Goal: Check status: Check status

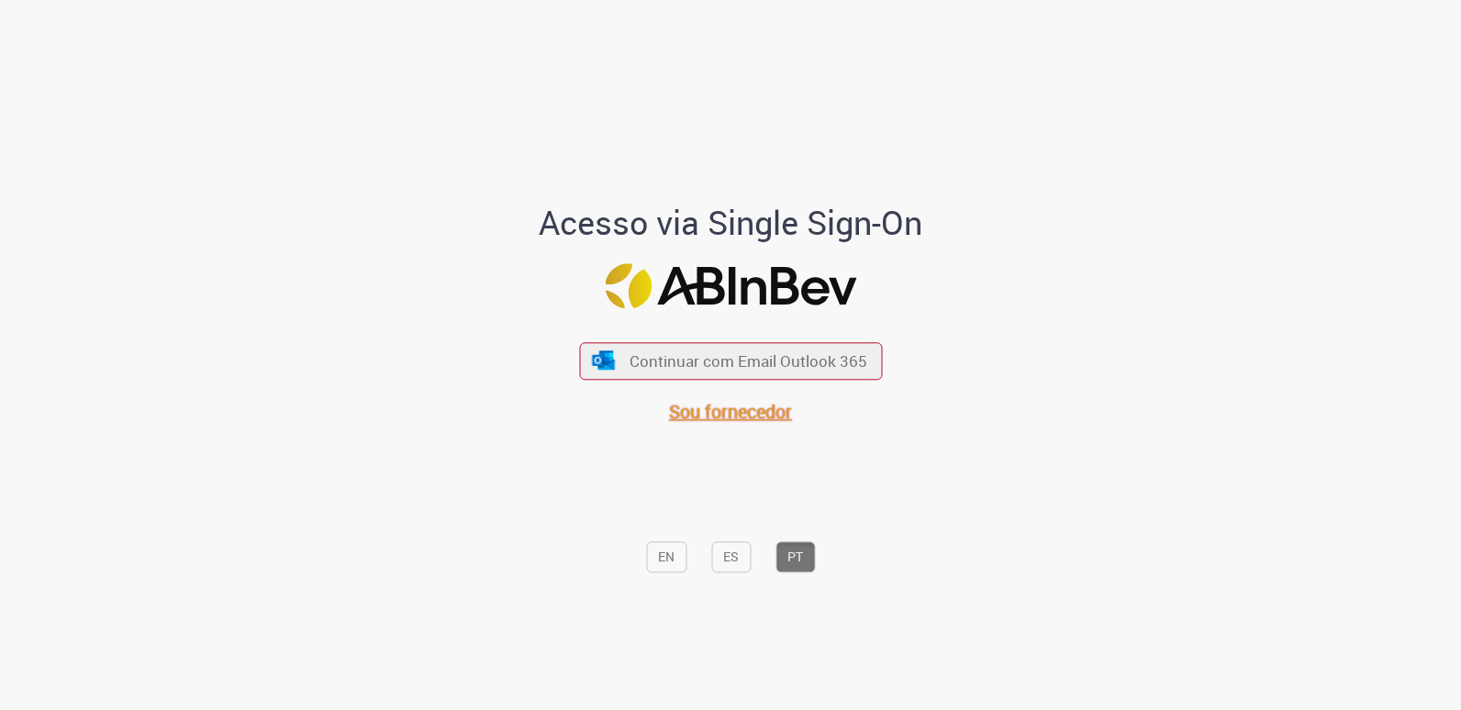
click at [759, 407] on span "Sou fornecedor" at bounding box center [730, 411] width 123 height 25
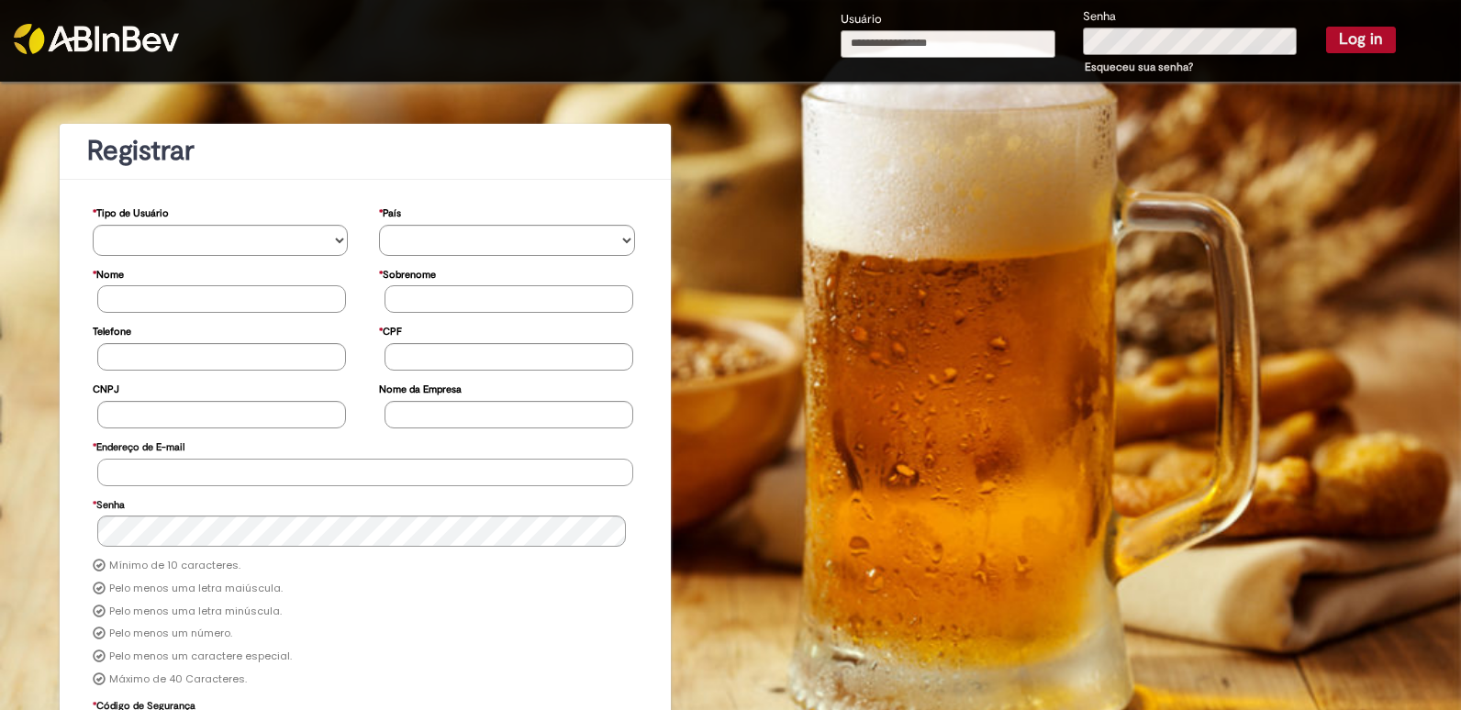
type input "**********"
drag, startPoint x: 951, startPoint y: 62, endPoint x: 965, endPoint y: 52, distance: 17.8
click at [951, 62] on div "**********" at bounding box center [948, 42] width 243 height 67
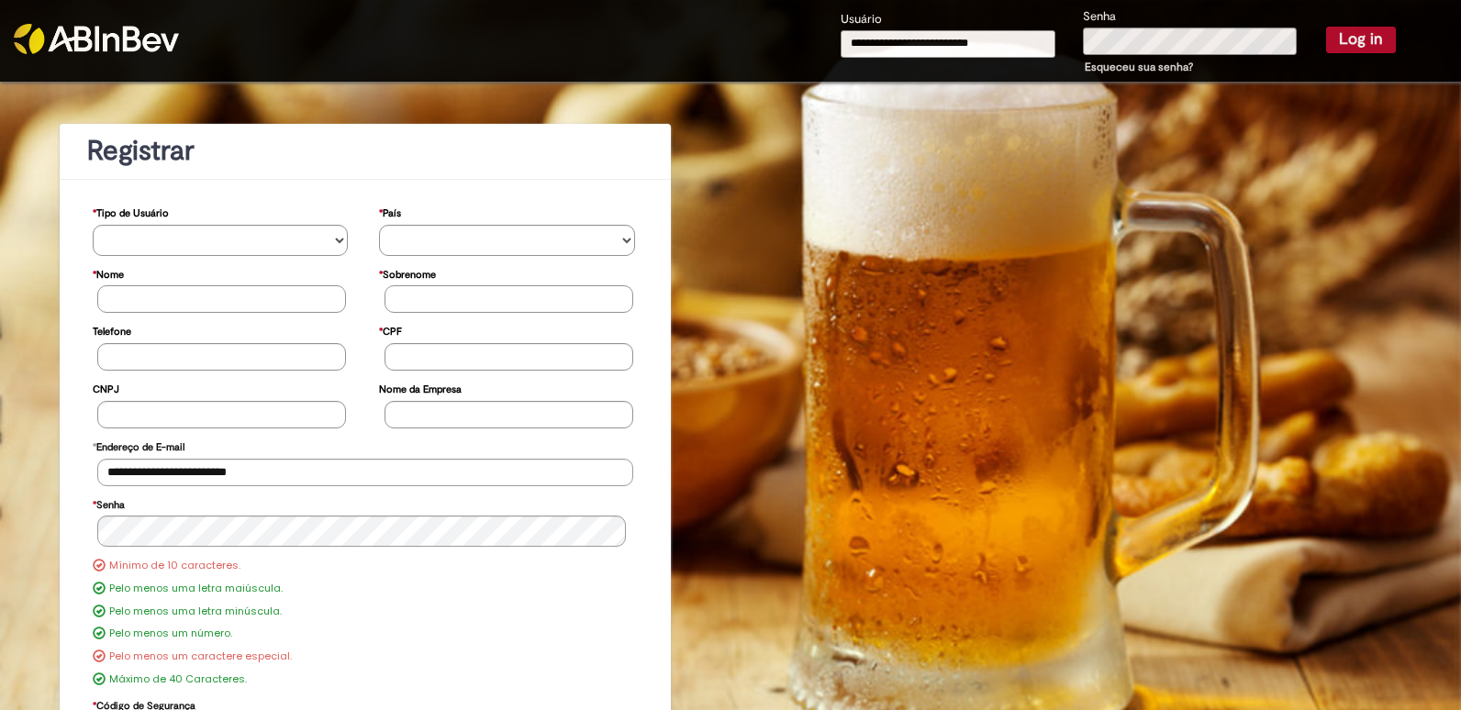
click at [970, 48] on input "**********" at bounding box center [949, 44] width 216 height 28
paste input "*"
type input "**********"
click at [1326, 27] on button "Log in" at bounding box center [1361, 40] width 70 height 26
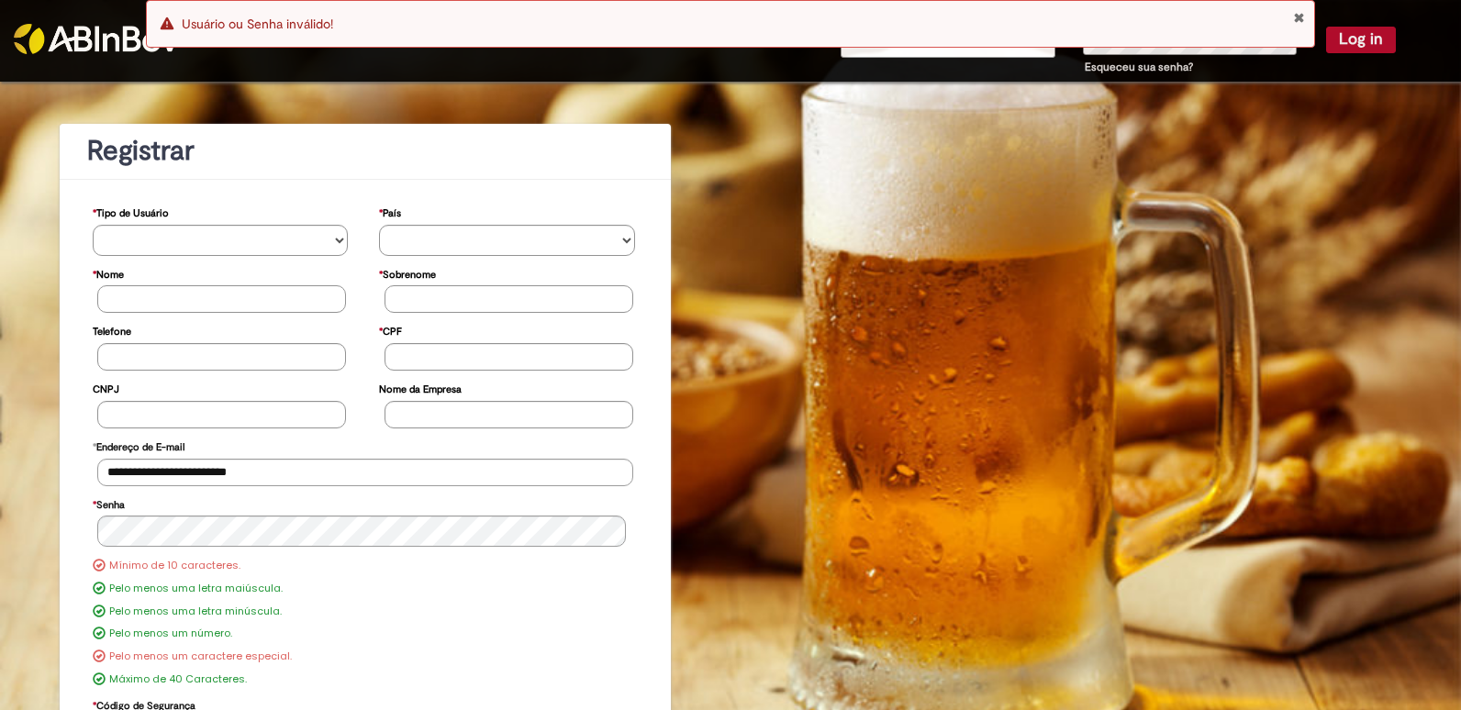
click at [1305, 17] on div "Error Usuário ou Senha inválido!" at bounding box center [730, 24] width 1169 height 48
click at [1296, 17] on button "Close Notification" at bounding box center [1299, 17] width 12 height 15
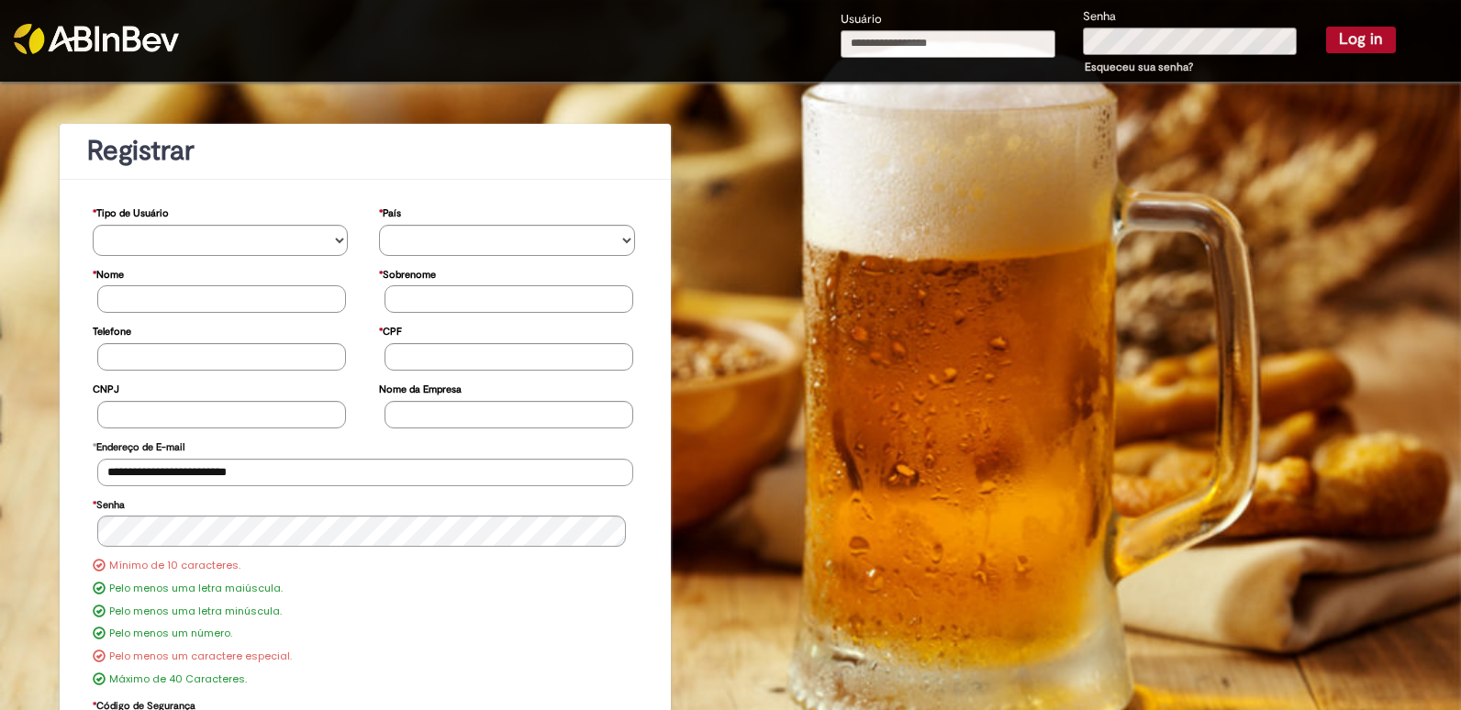
click at [851, 57] on div "Usuário" at bounding box center [948, 42] width 243 height 67
click at [873, 45] on input "Usuário" at bounding box center [949, 44] width 216 height 28
paste input "**********"
type input "**********"
click at [1326, 49] on button "Log in" at bounding box center [1361, 40] width 70 height 26
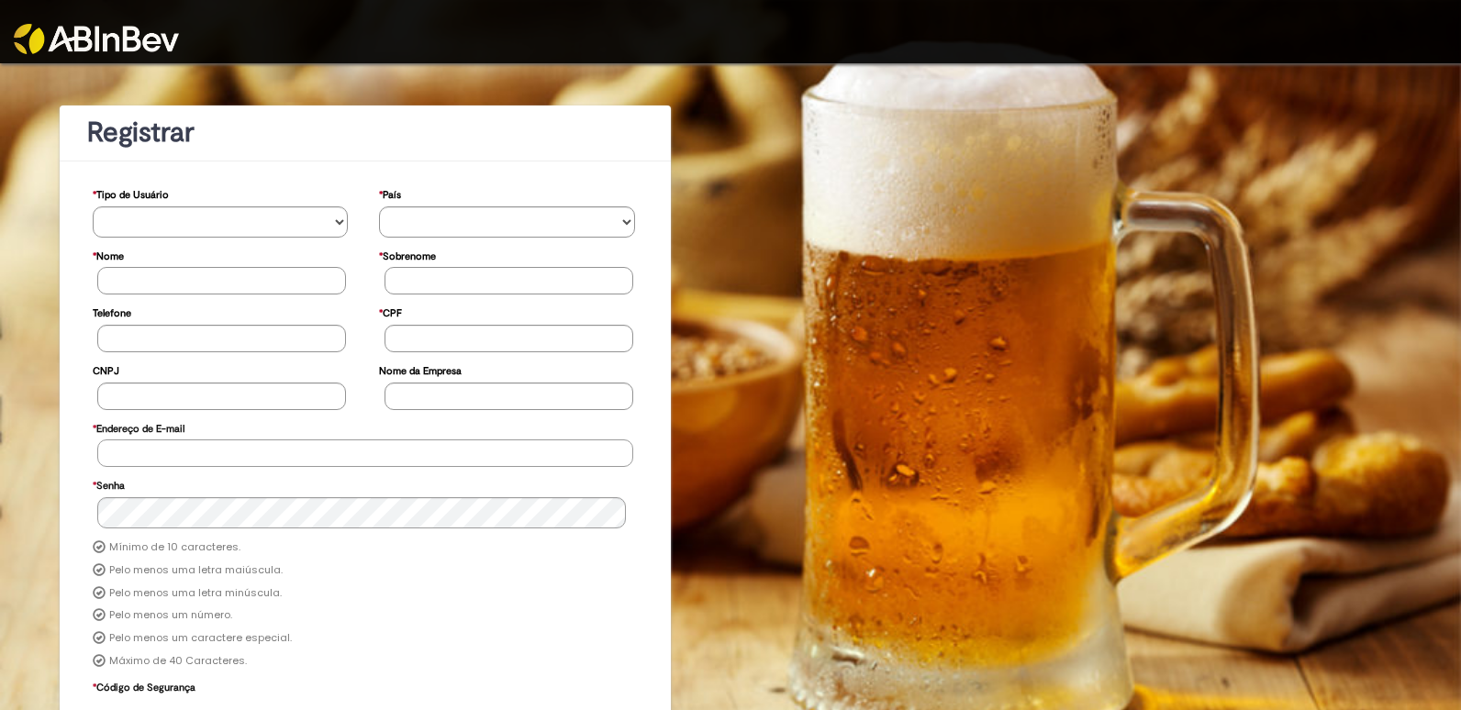
type input "**********"
click at [162, 28] on img at bounding box center [96, 39] width 165 height 30
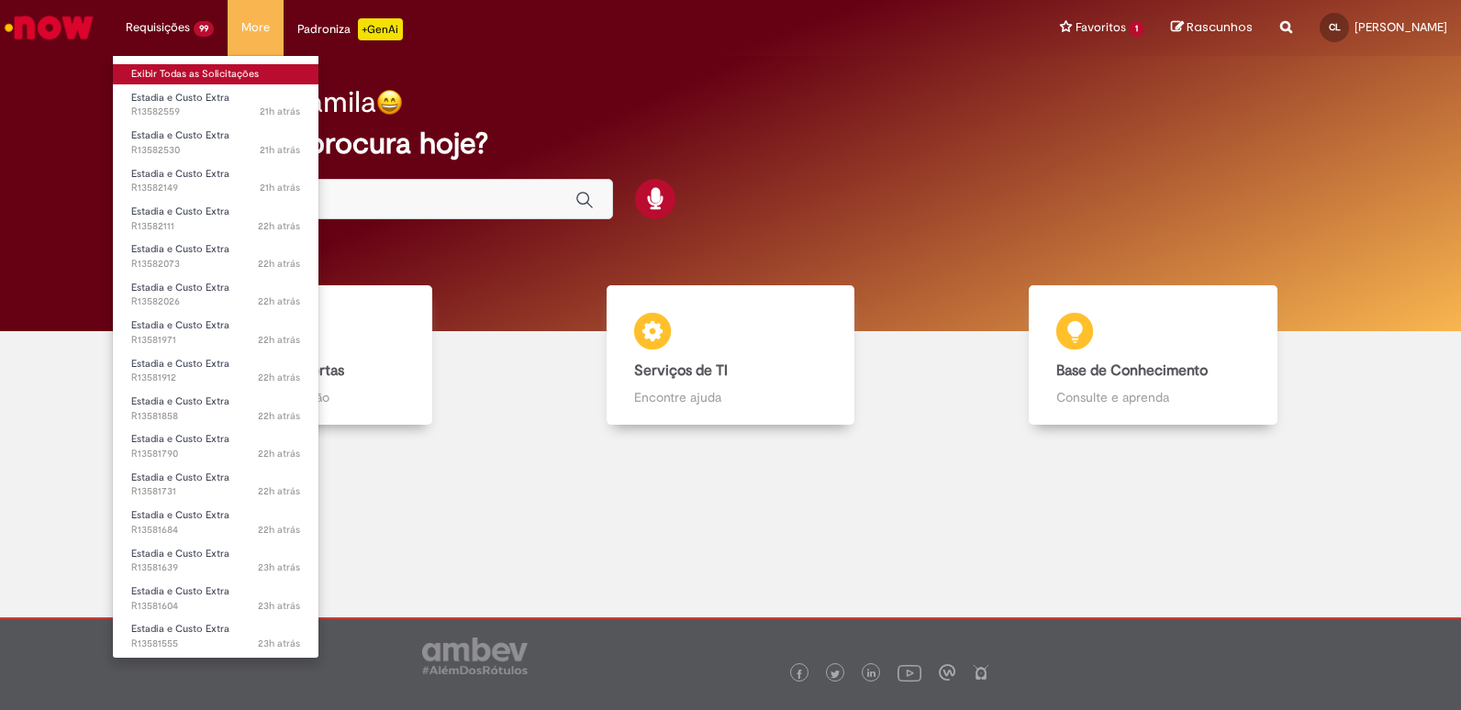
click at [210, 73] on link "Exibir Todas as Solicitações" at bounding box center [216, 74] width 206 height 20
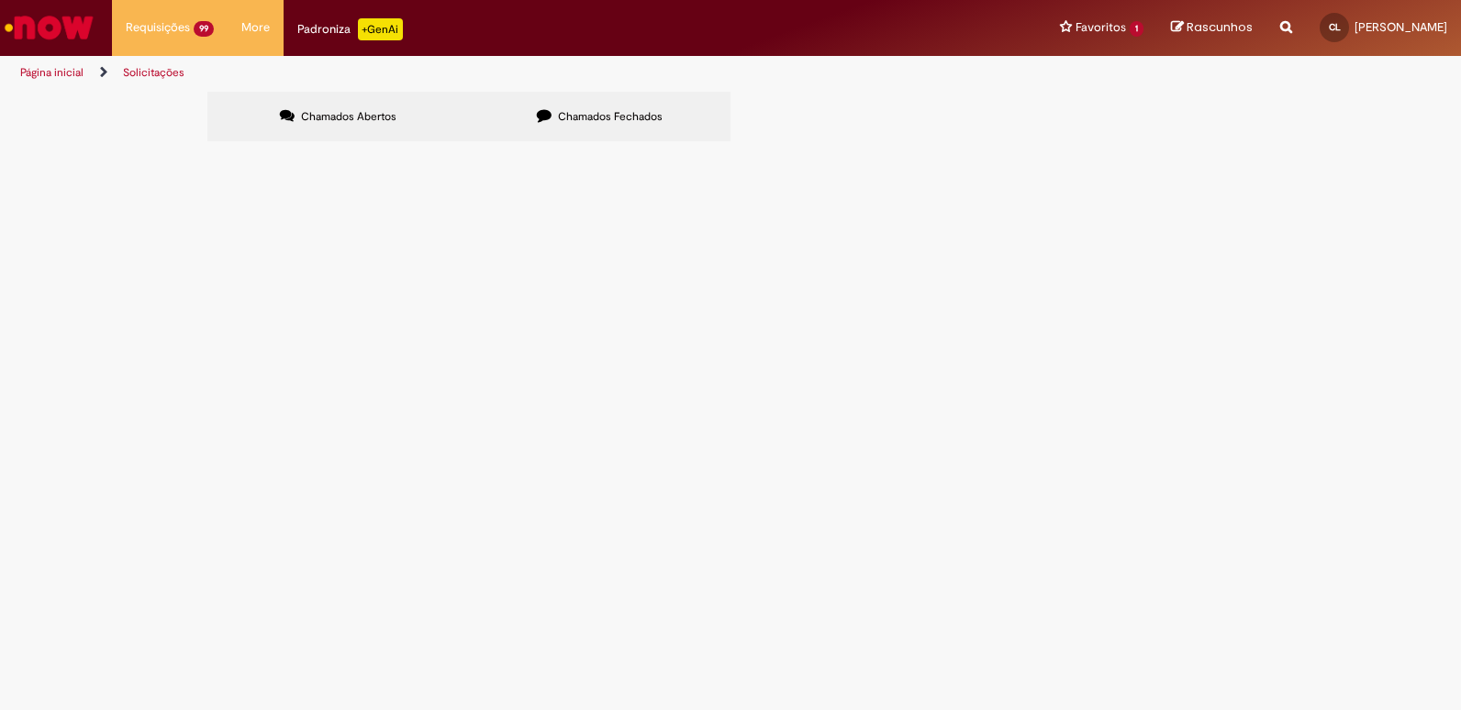
click at [0, 0] on span "R13582559" at bounding box center [0, 0] width 0 height 0
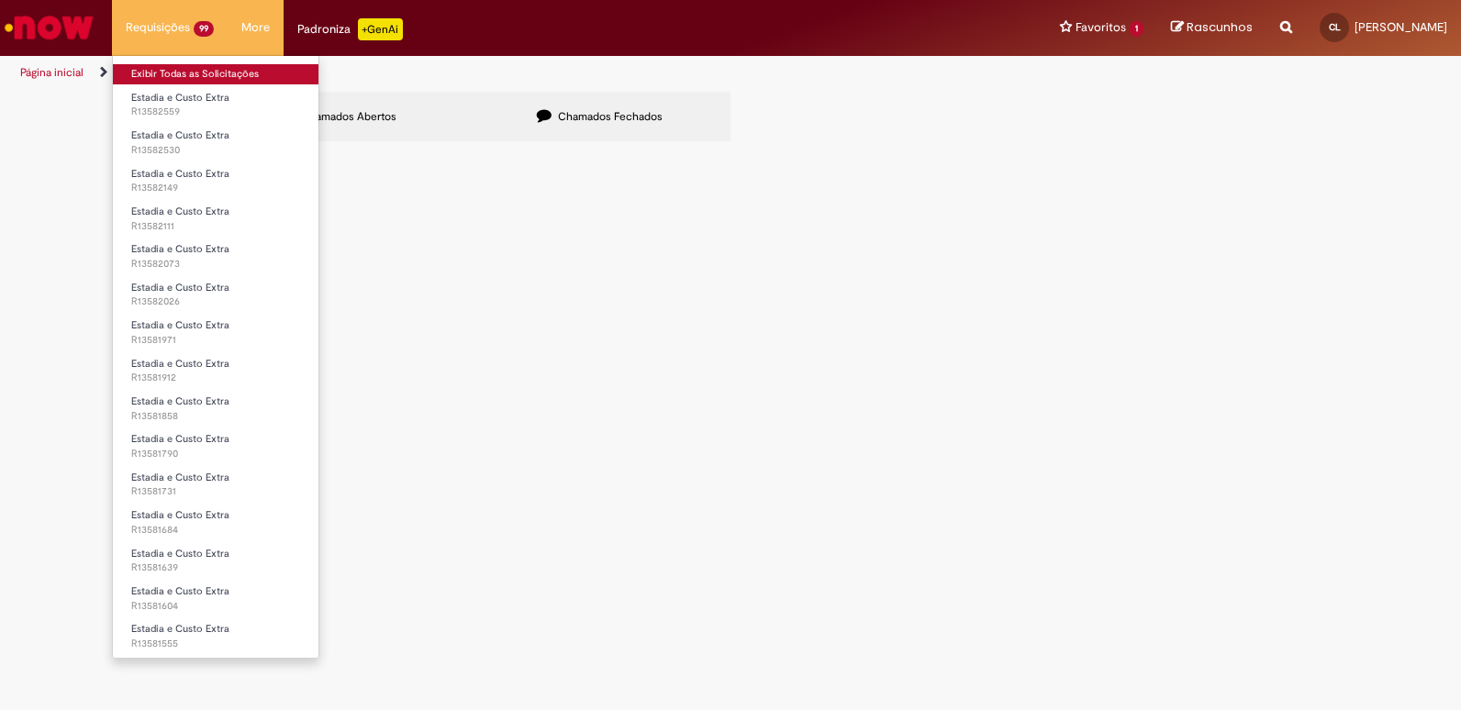
click at [162, 72] on link "Exibir Todas as Solicitações" at bounding box center [216, 74] width 206 height 20
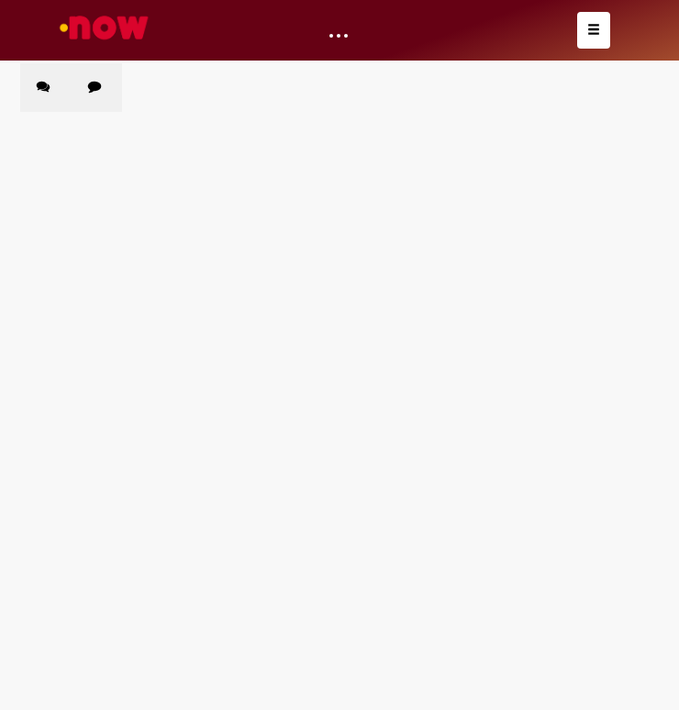
click at [0, 0] on span "R13582559" at bounding box center [0, 0] width 0 height 0
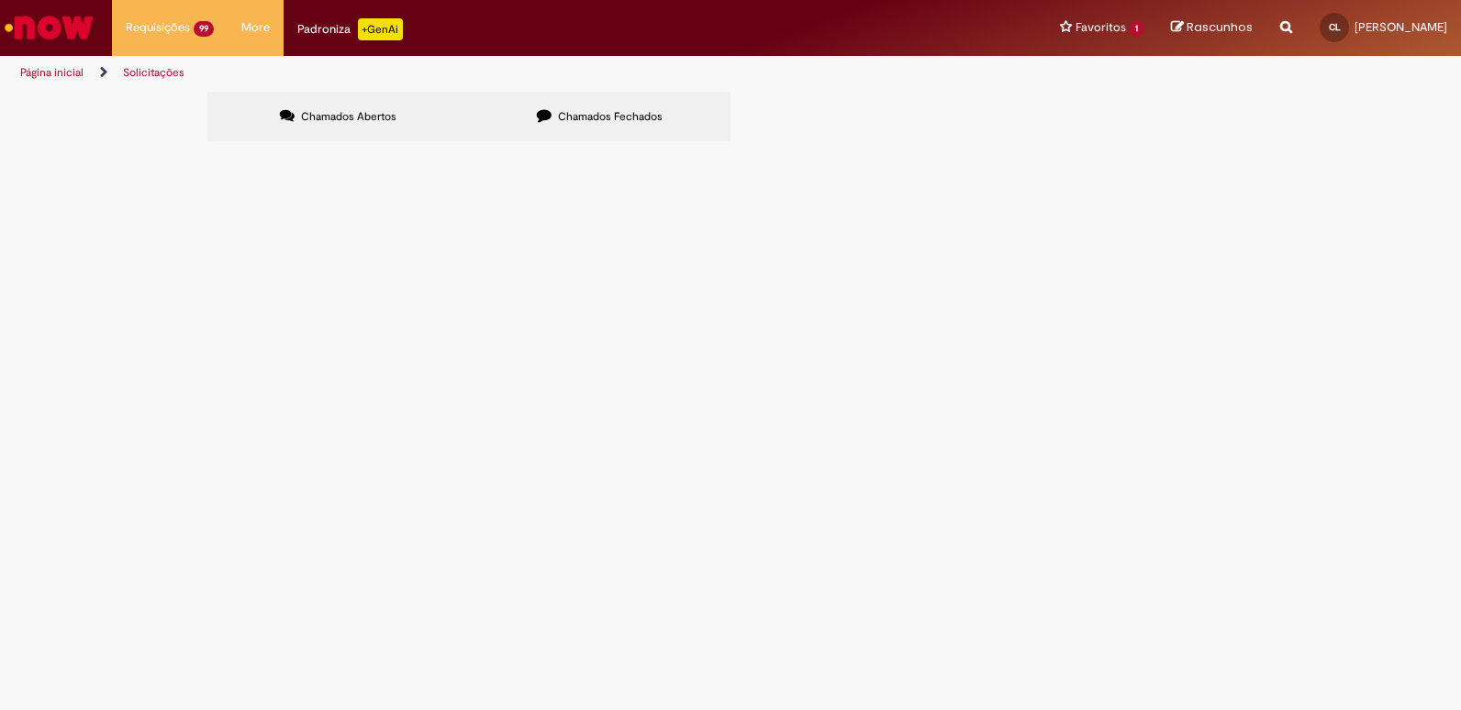
click at [0, 0] on span "R13582559" at bounding box center [0, 0] width 0 height 0
click at [0, 0] on span "Estadia e Custo Extra" at bounding box center [0, 0] width 0 height 0
click at [0, 0] on span "Aberto" at bounding box center [0, 0] width 0 height 0
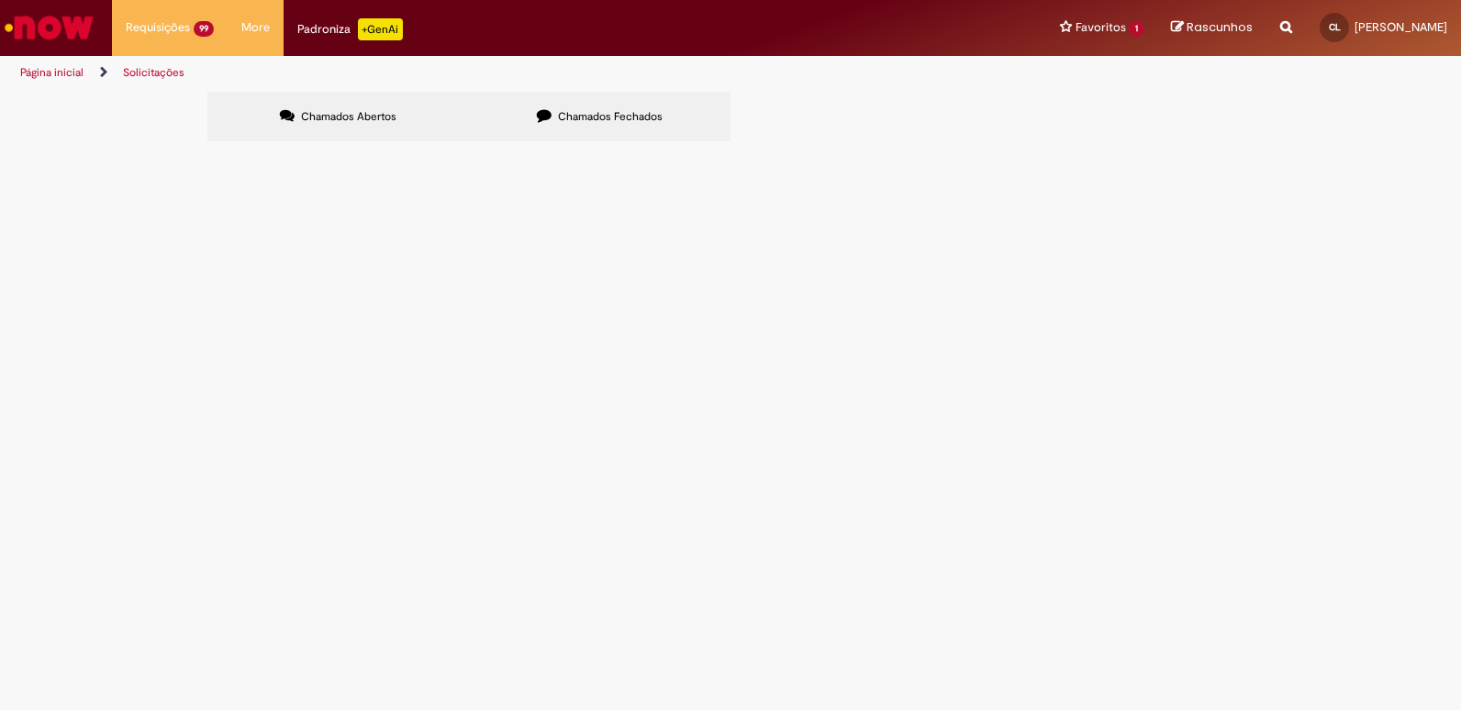
click at [0, 0] on button at bounding box center [0, 0] width 0 height 0
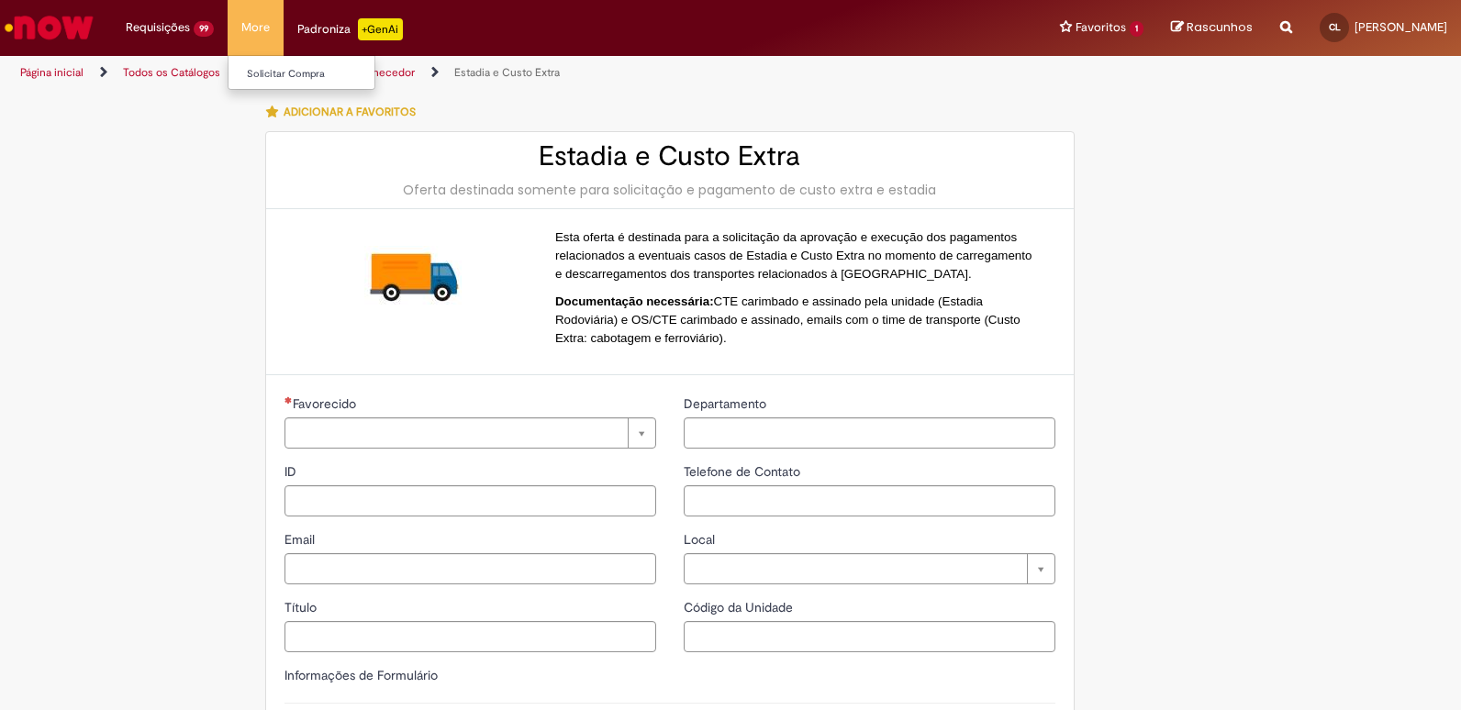
type input "**********"
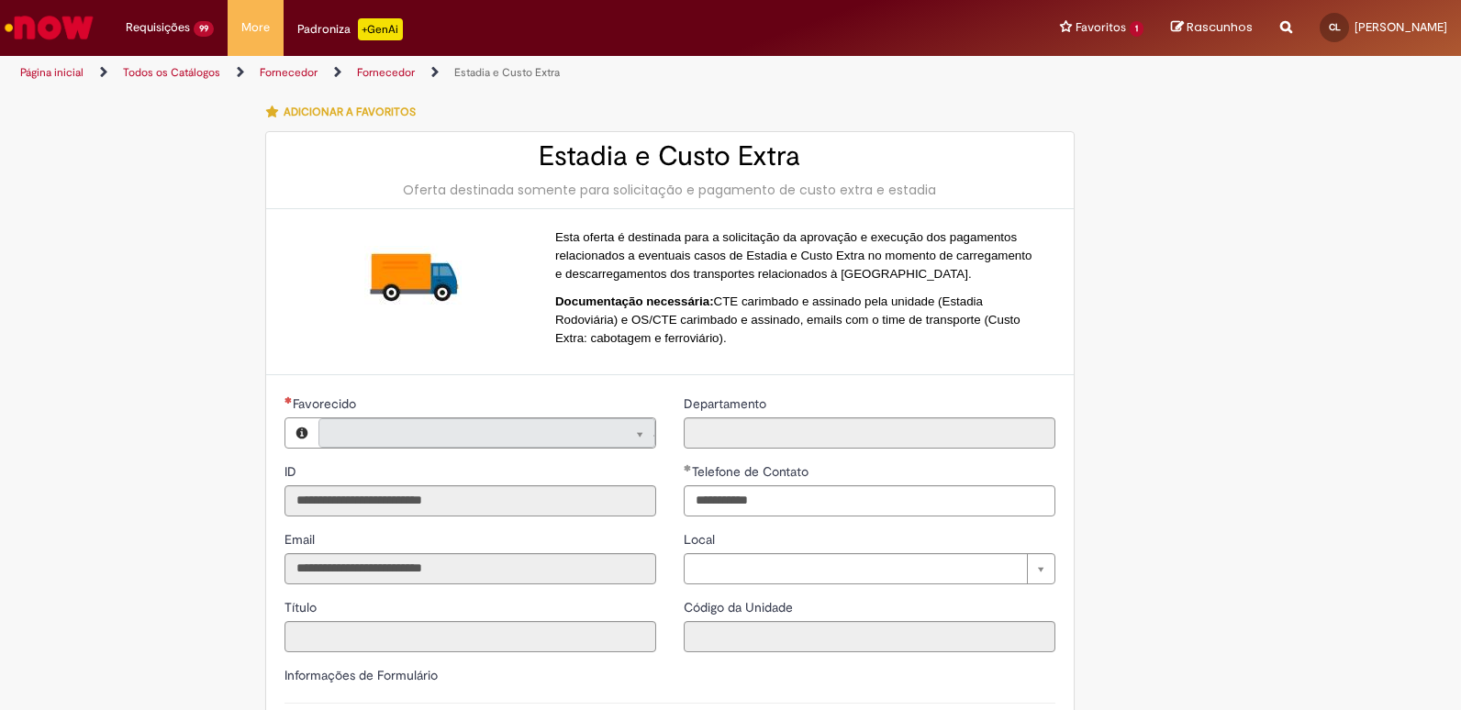
type input "**********"
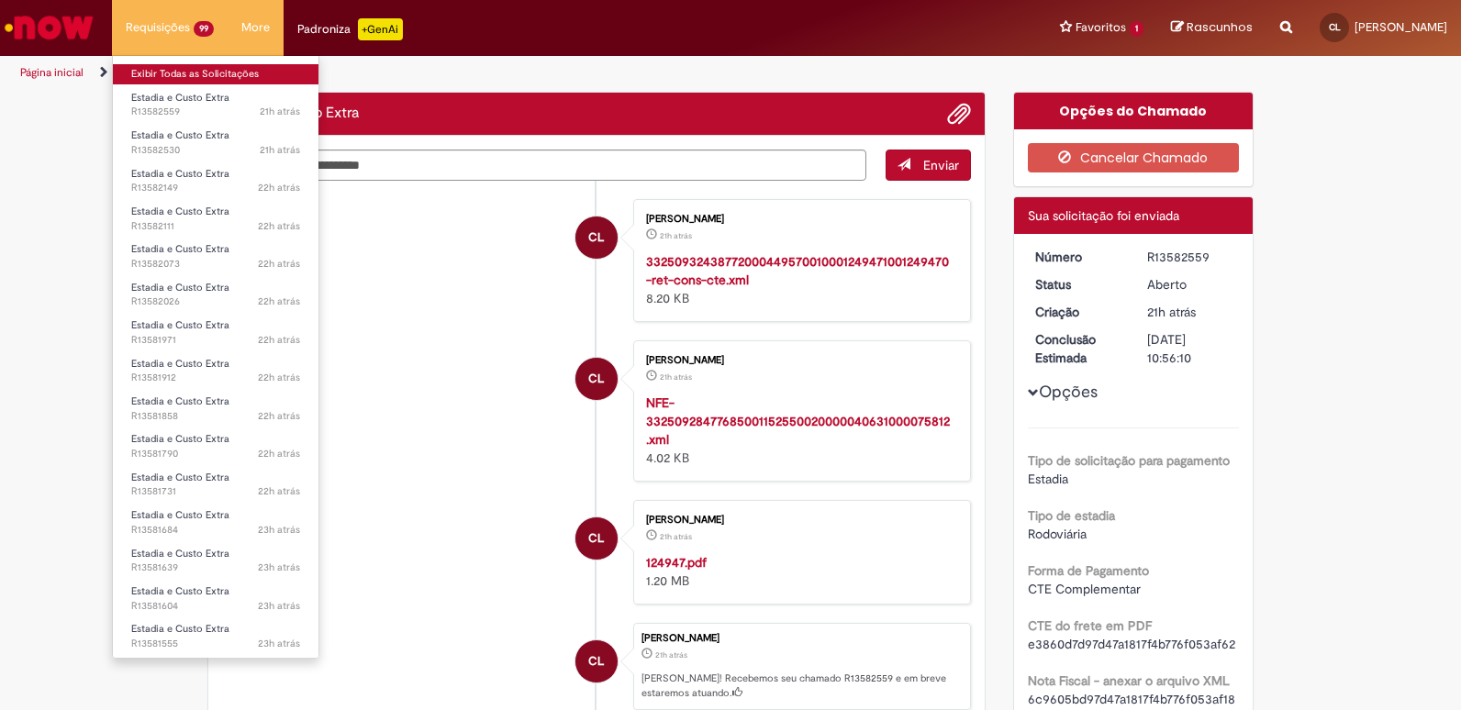
click at [195, 71] on link "Exibir Todas as Solicitações" at bounding box center [216, 74] width 206 height 20
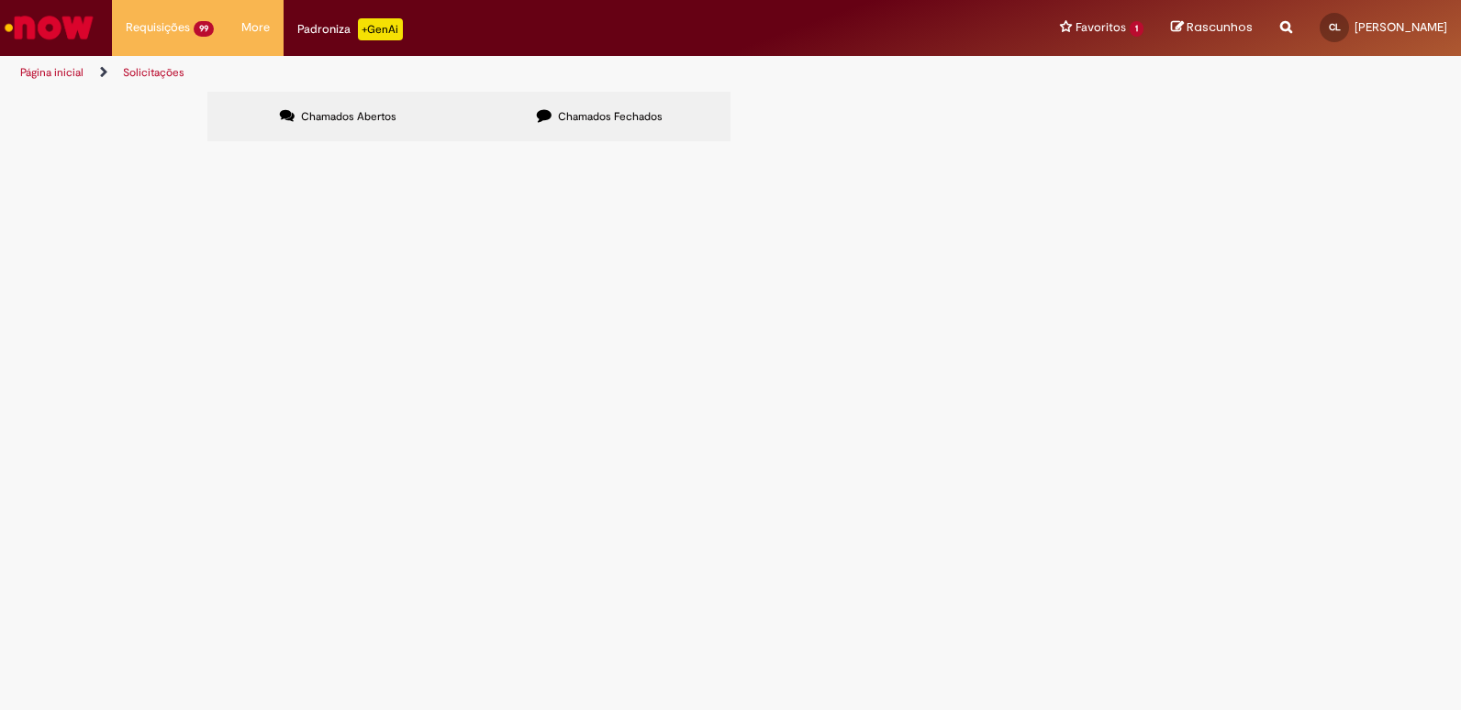
click at [0, 0] on span "R13582559" at bounding box center [0, 0] width 0 height 0
click at [199, 146] on div "Chamados Abertos Chamados Fechados Itens solicitados Exportar como PDF Exportar…" at bounding box center [731, 119] width 1074 height 54
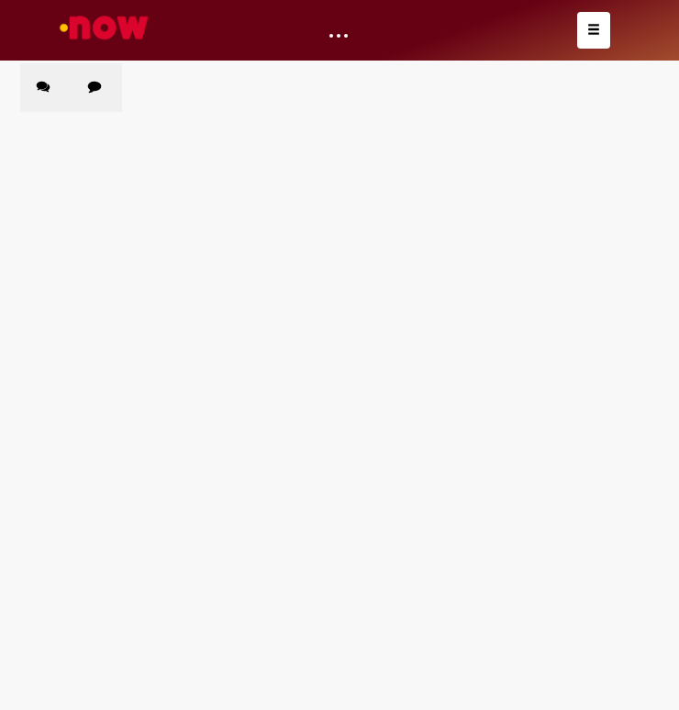
drag, startPoint x: 47, startPoint y: 202, endPoint x: 563, endPoint y: 235, distance: 516.8
click at [0, 0] on table "Número Oferta Descrição Fase Status R13582559 Estadia e Custo Extra Aberto R135…" at bounding box center [0, 0] width 0 height 0
copy table "Número Oferta Descrição Fase Status R13582559 Estadia e Custo Extra Aberto"
click at [609, 63] on div "Chamados Abertos Chamados Fechados Itens solicitados Exportar como PDF Exportar…" at bounding box center [339, 63] width 639 height 0
click at [617, 28] on div at bounding box center [339, 30] width 569 height 61
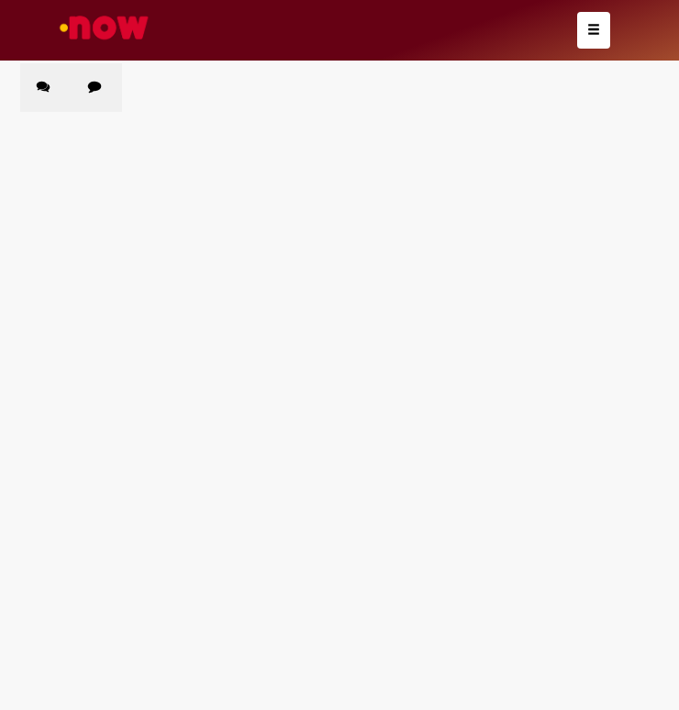
click at [600, 28] on button "button" at bounding box center [593, 30] width 33 height 37
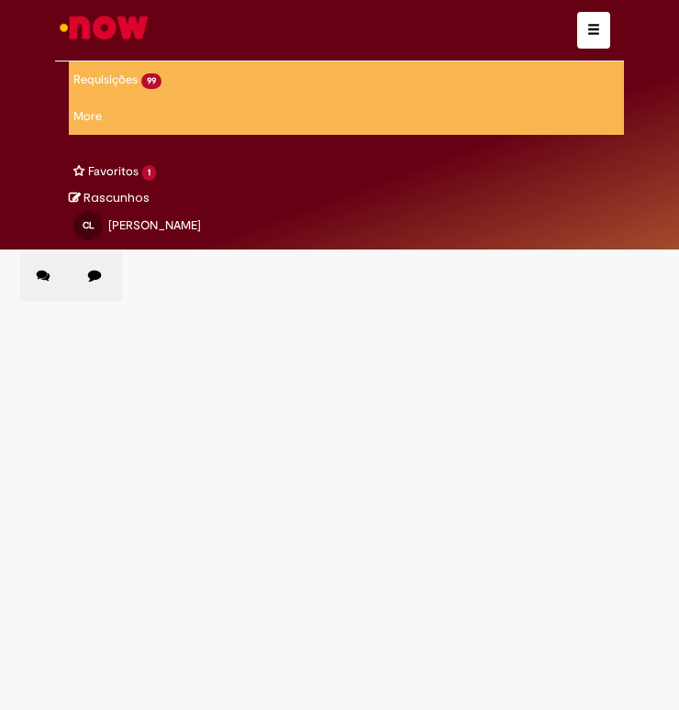
click at [609, 25] on button "button" at bounding box center [593, 30] width 33 height 37
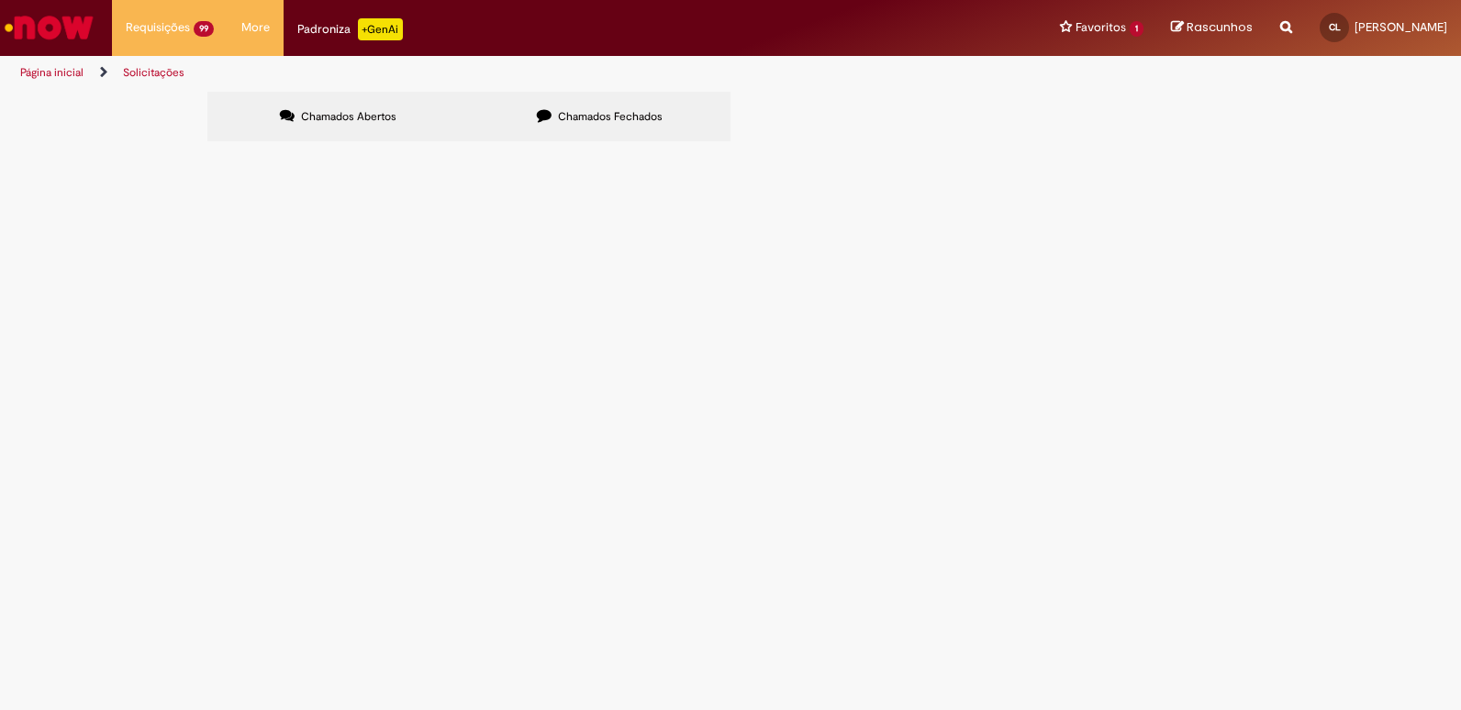
click at [76, 41] on img "Ir para a Homepage" at bounding box center [49, 27] width 95 height 37
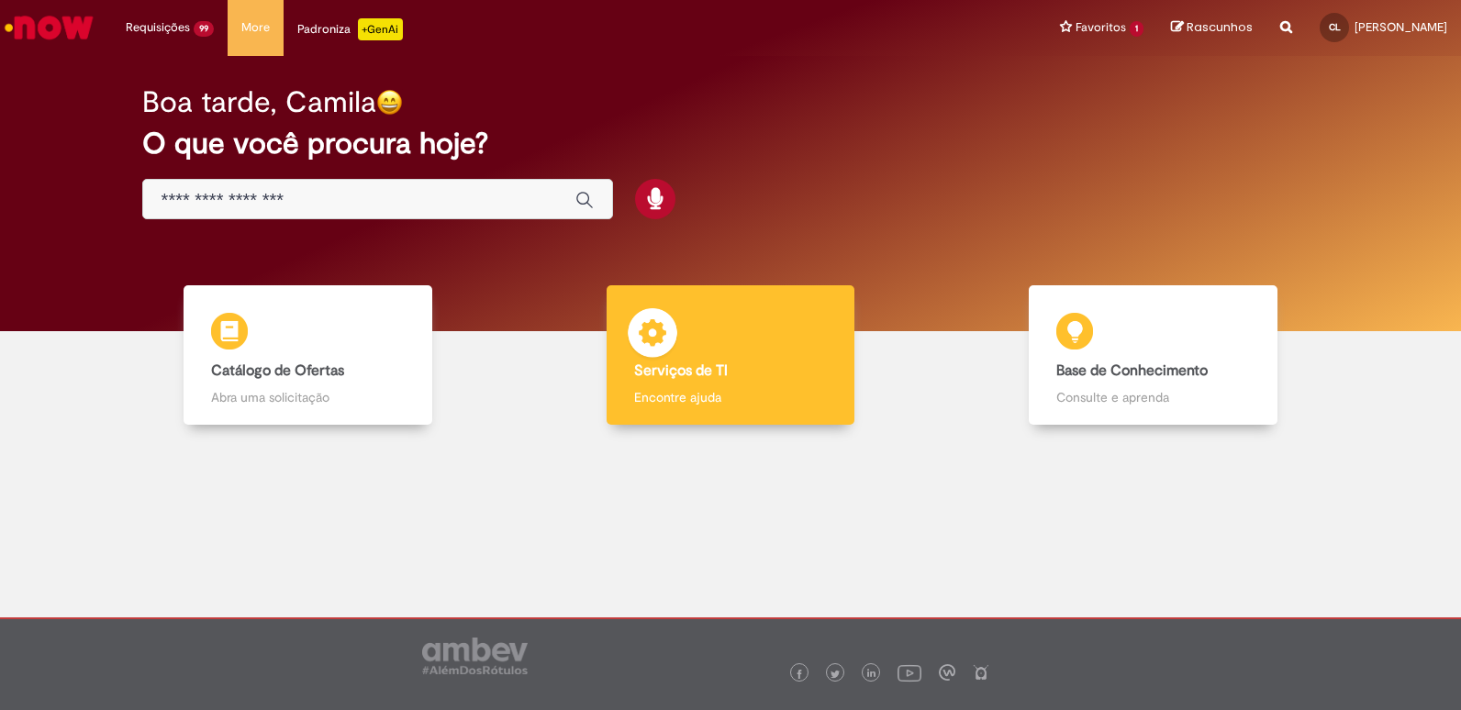
click at [705, 383] on div "Serviços de TI Serviços de TI Encontre ajuda" at bounding box center [731, 355] width 249 height 140
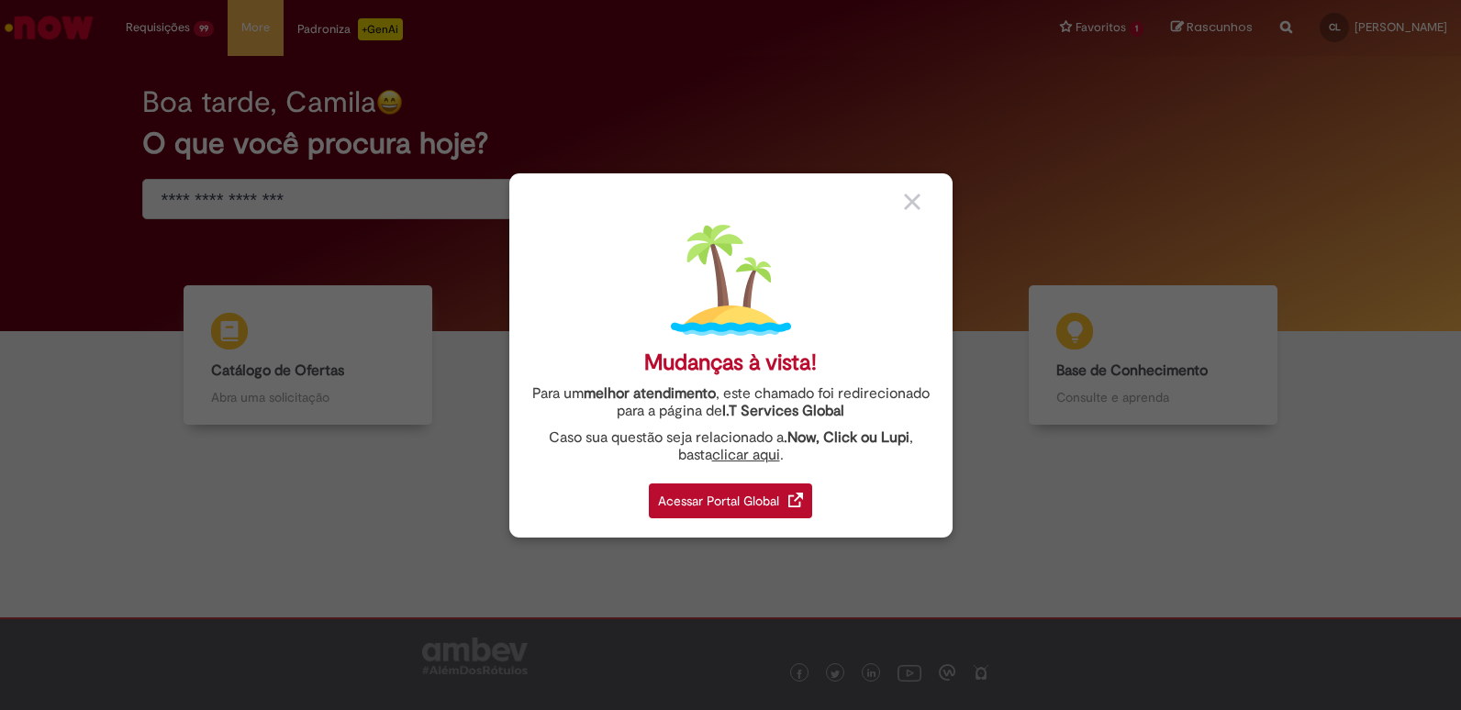
click at [777, 507] on div "Acessar Portal Global" at bounding box center [730, 501] width 163 height 35
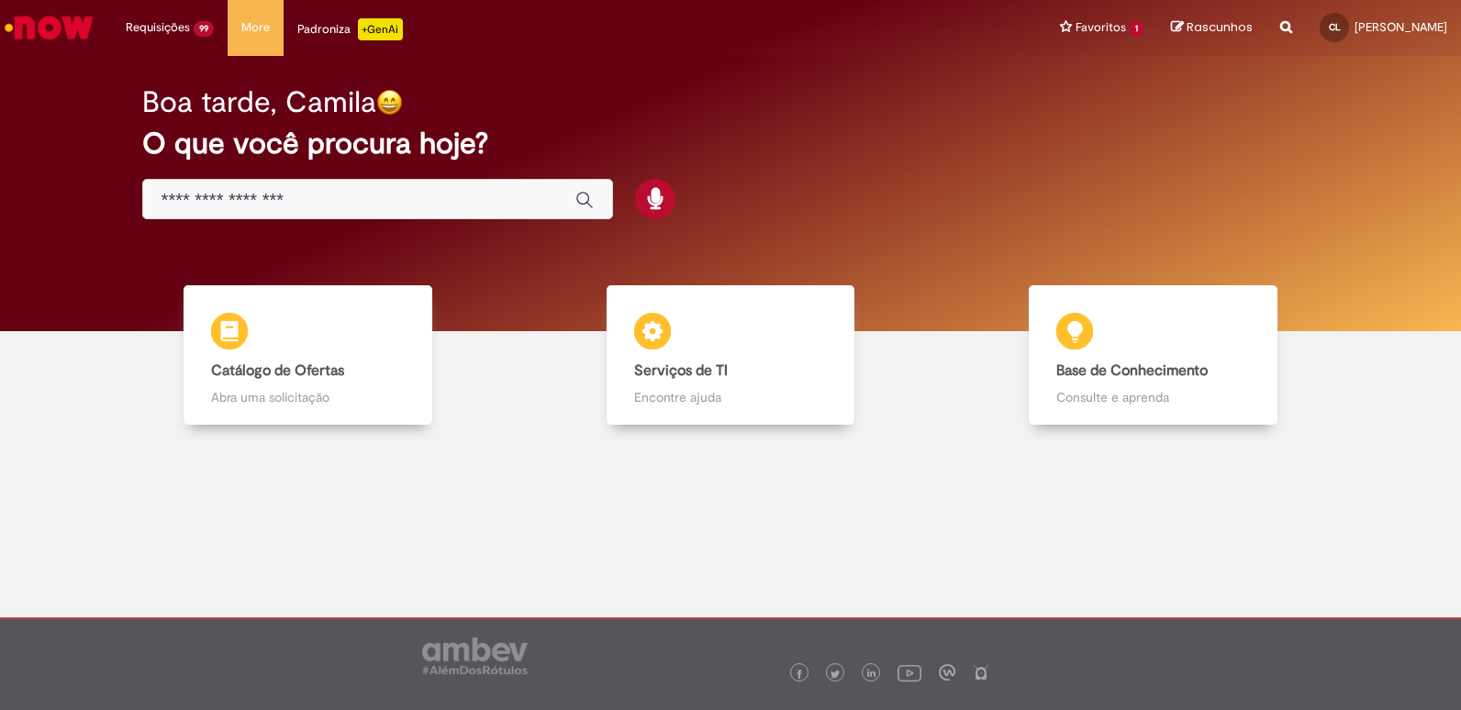
click at [72, 25] on img "Ir para a Homepage" at bounding box center [49, 27] width 95 height 37
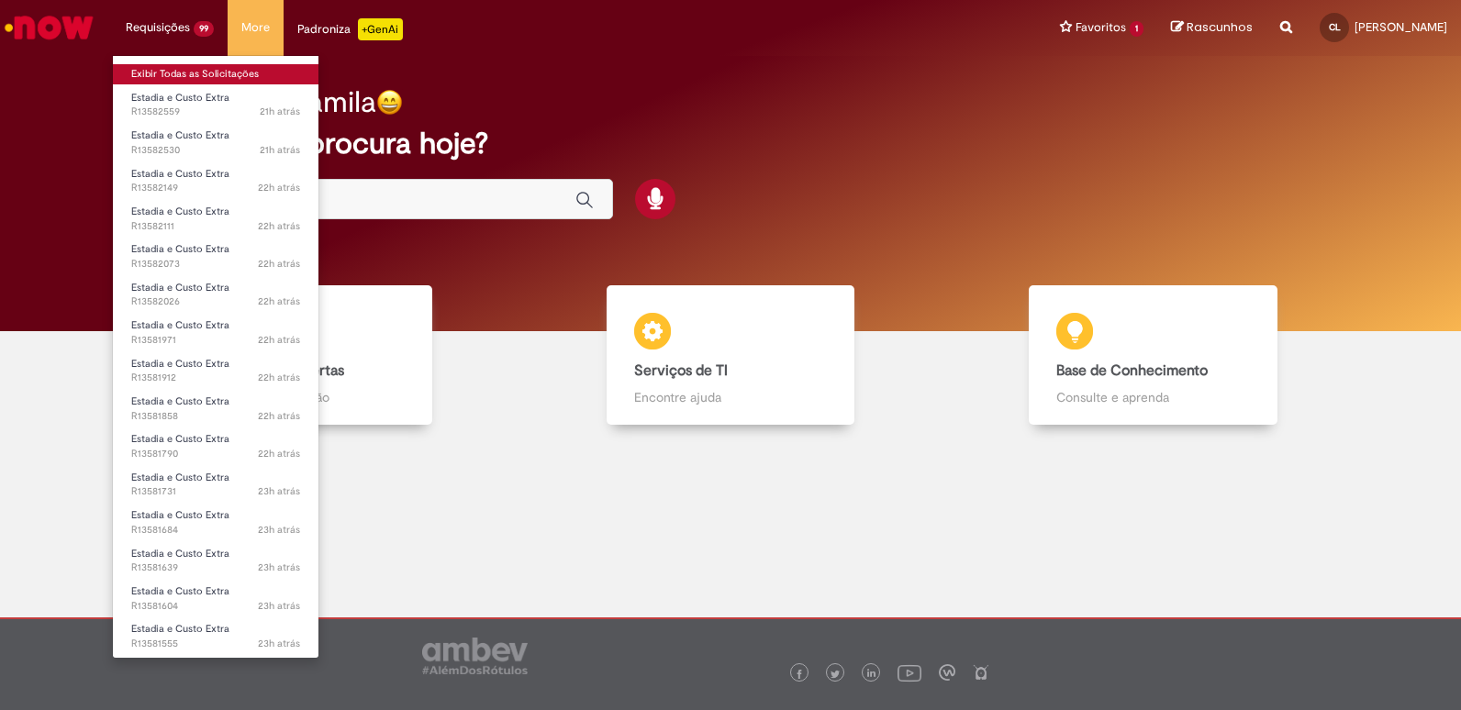
click at [186, 70] on link "Exibir Todas as Solicitações" at bounding box center [216, 74] width 206 height 20
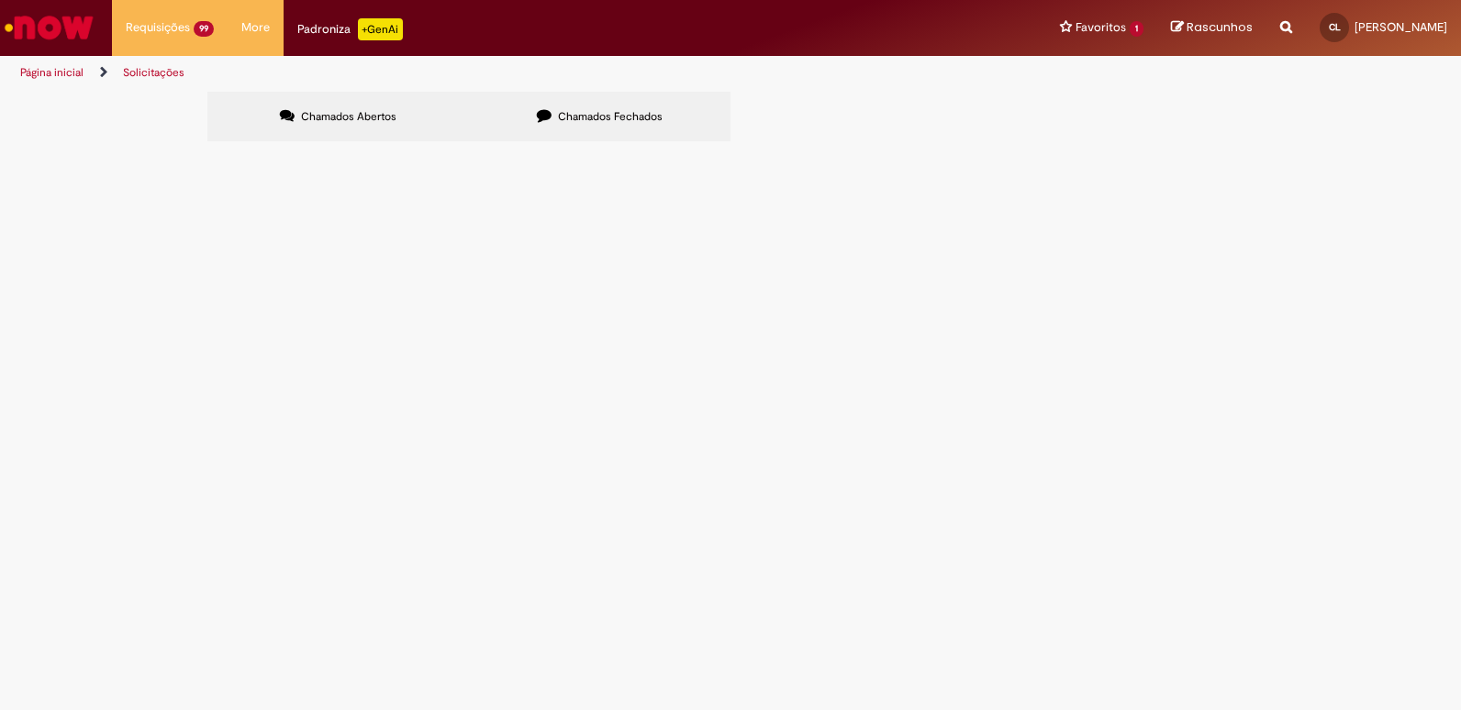
click at [0, 0] on span "R13582559" at bounding box center [0, 0] width 0 height 0
click at [0, 0] on icon at bounding box center [0, 0] width 0 height 0
click at [0, 0] on link at bounding box center [0, 0] width 0 height 0
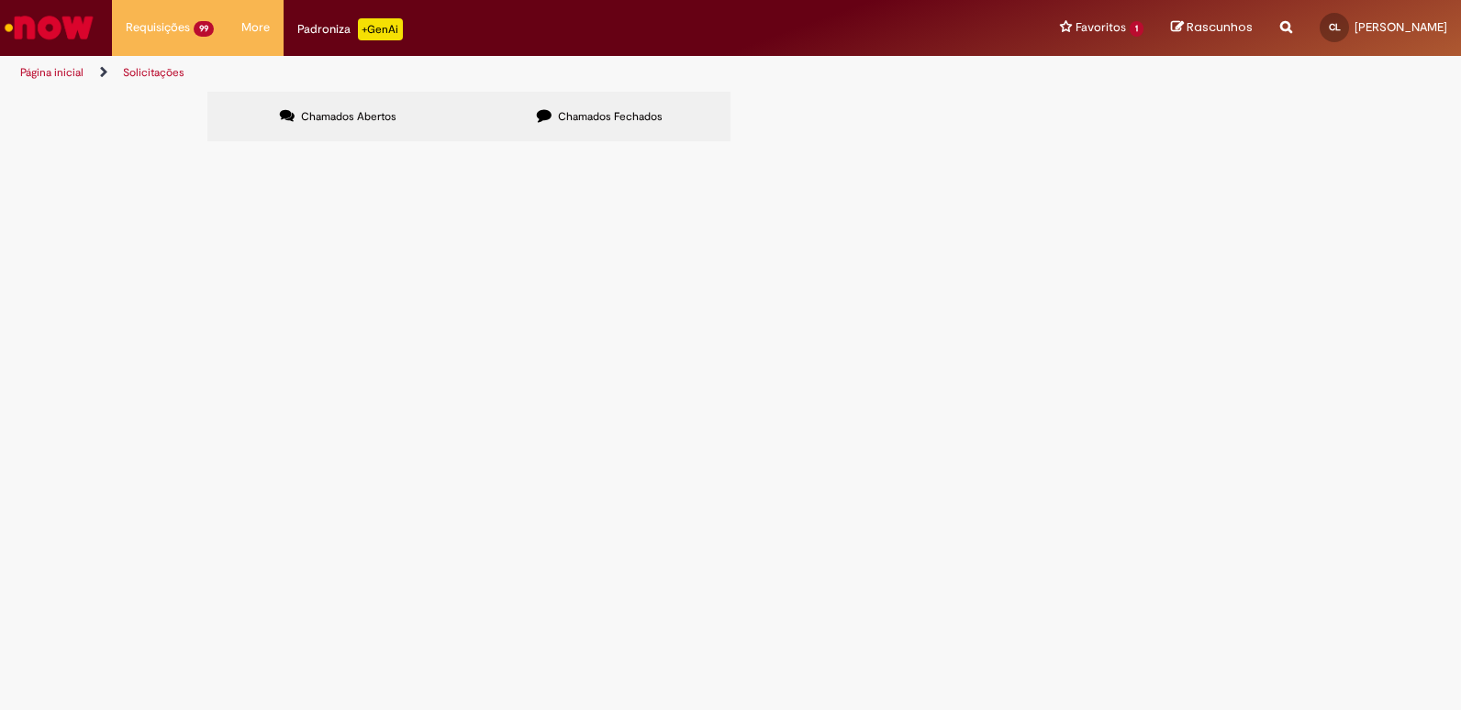
click at [0, 0] on div at bounding box center [0, 0] width 0 height 0
click at [607, 443] on main "Solicitações Chamados Abertos Chamados Fechados Itens solicitados Exportar como…" at bounding box center [730, 400] width 1461 height 619
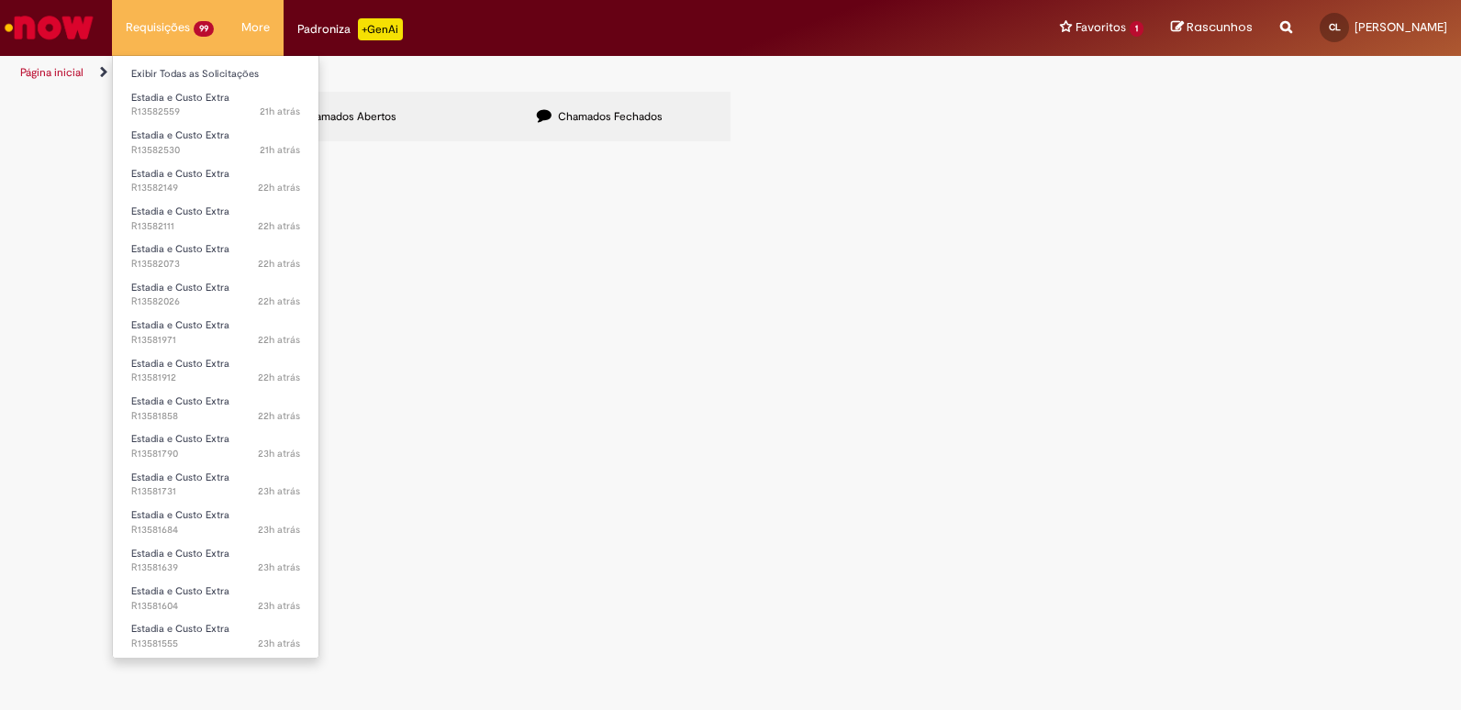
click at [163, 18] on li "Requisições 99 Exibir Todas as Solicitações Estadia e Custo Extra 21h atrás 21 …" at bounding box center [170, 27] width 116 height 55
click at [199, 75] on link "Exibir Todas as Solicitações" at bounding box center [216, 74] width 206 height 20
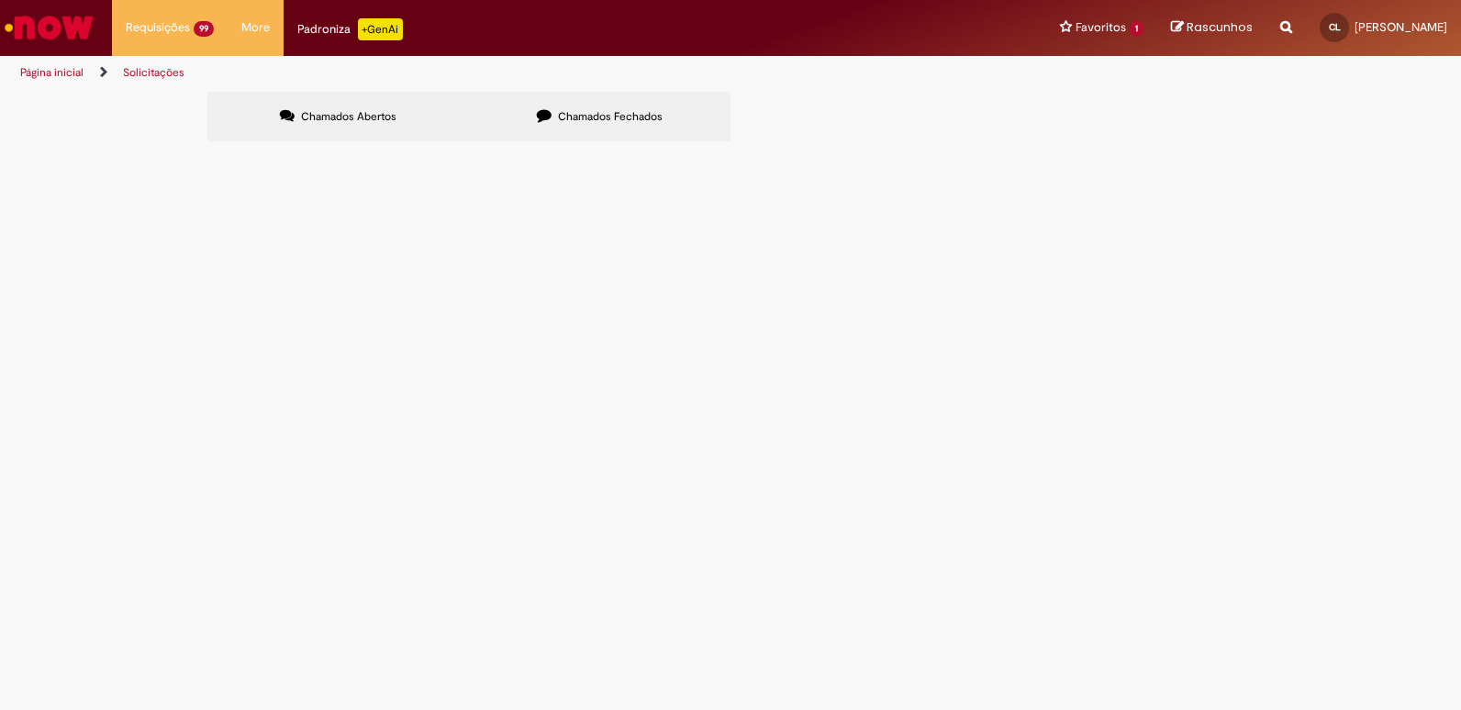
click at [0, 0] on div at bounding box center [0, 0] width 0 height 0
click at [298, 403] on main "Solicitações Chamados Abertos Chamados Fechados Itens solicitados Exportar como…" at bounding box center [730, 400] width 1461 height 619
click at [38, 23] on img "Ir para a Homepage" at bounding box center [49, 27] width 95 height 37
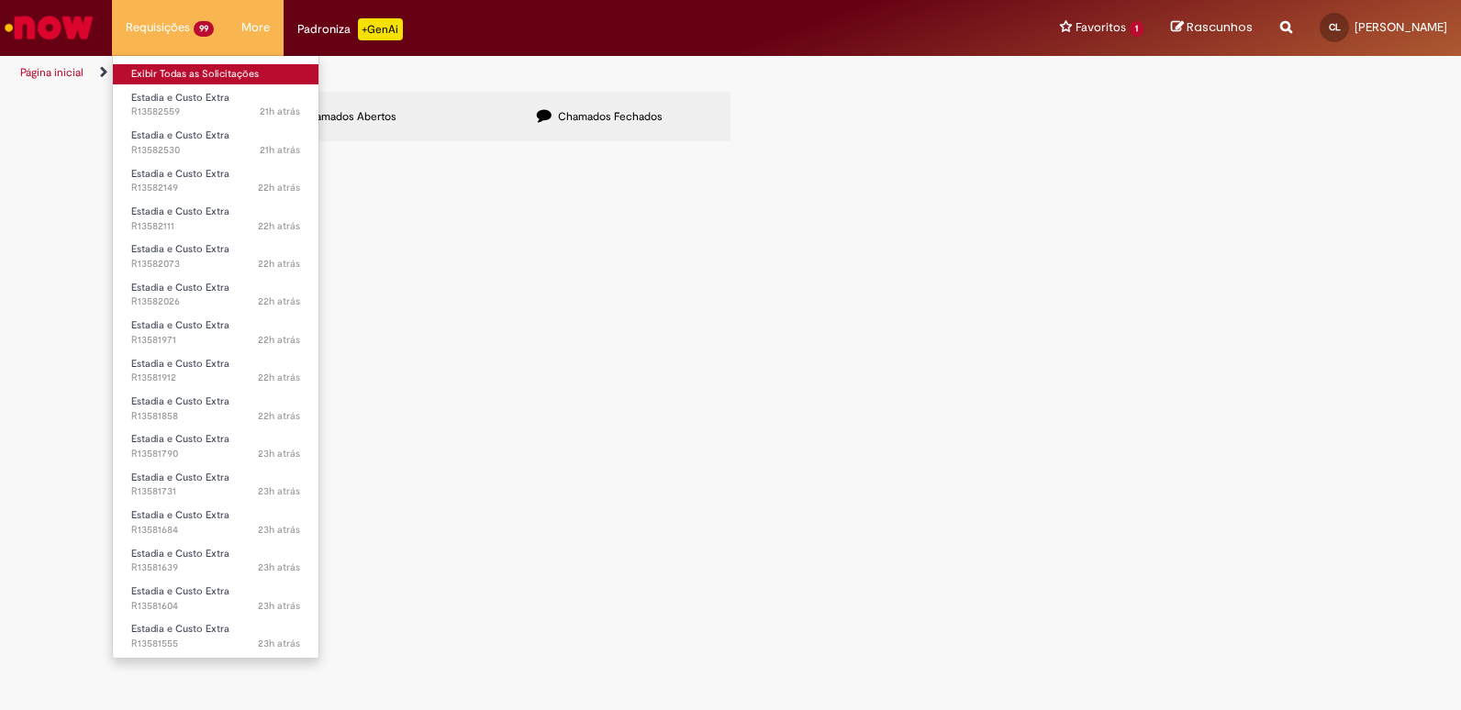
click at [186, 77] on link "Exibir Todas as Solicitações" at bounding box center [216, 74] width 206 height 20
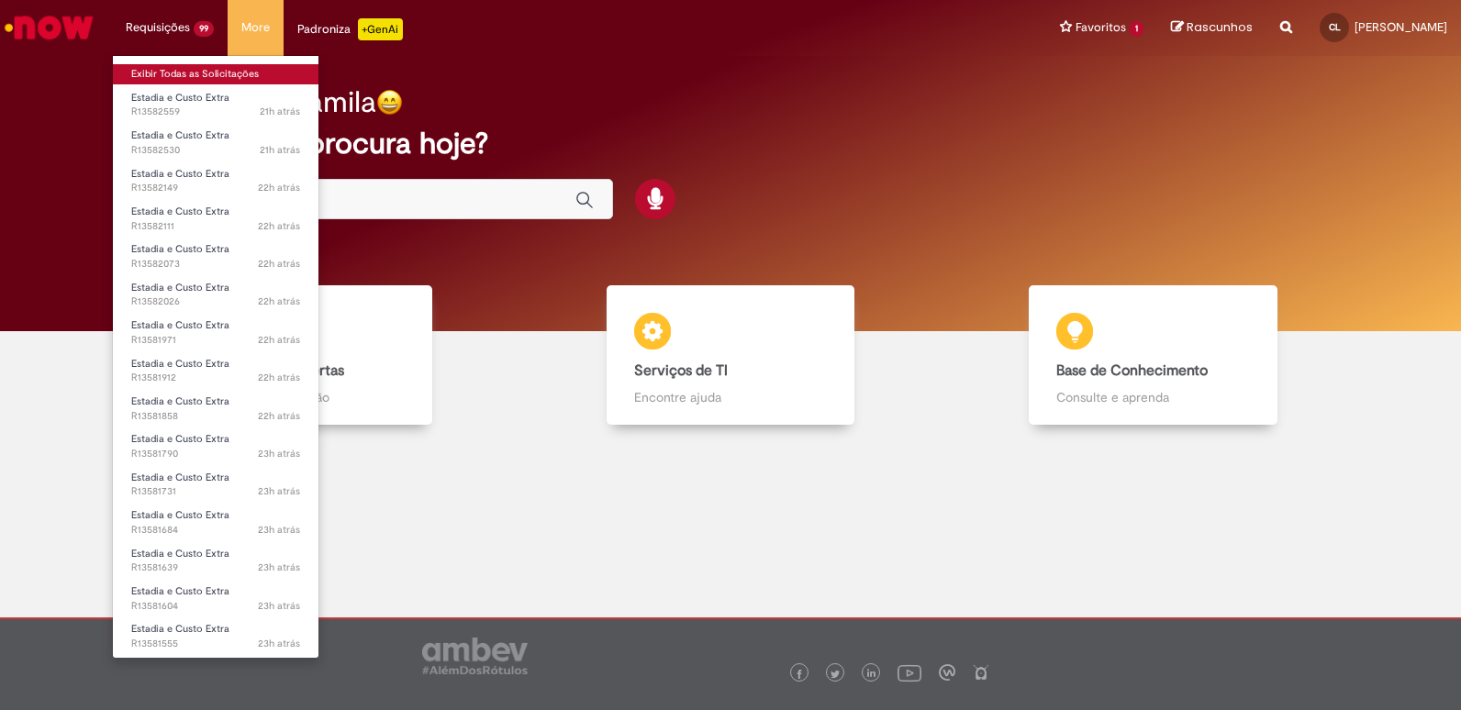
click at [188, 76] on link "Exibir Todas as Solicitações" at bounding box center [216, 74] width 206 height 20
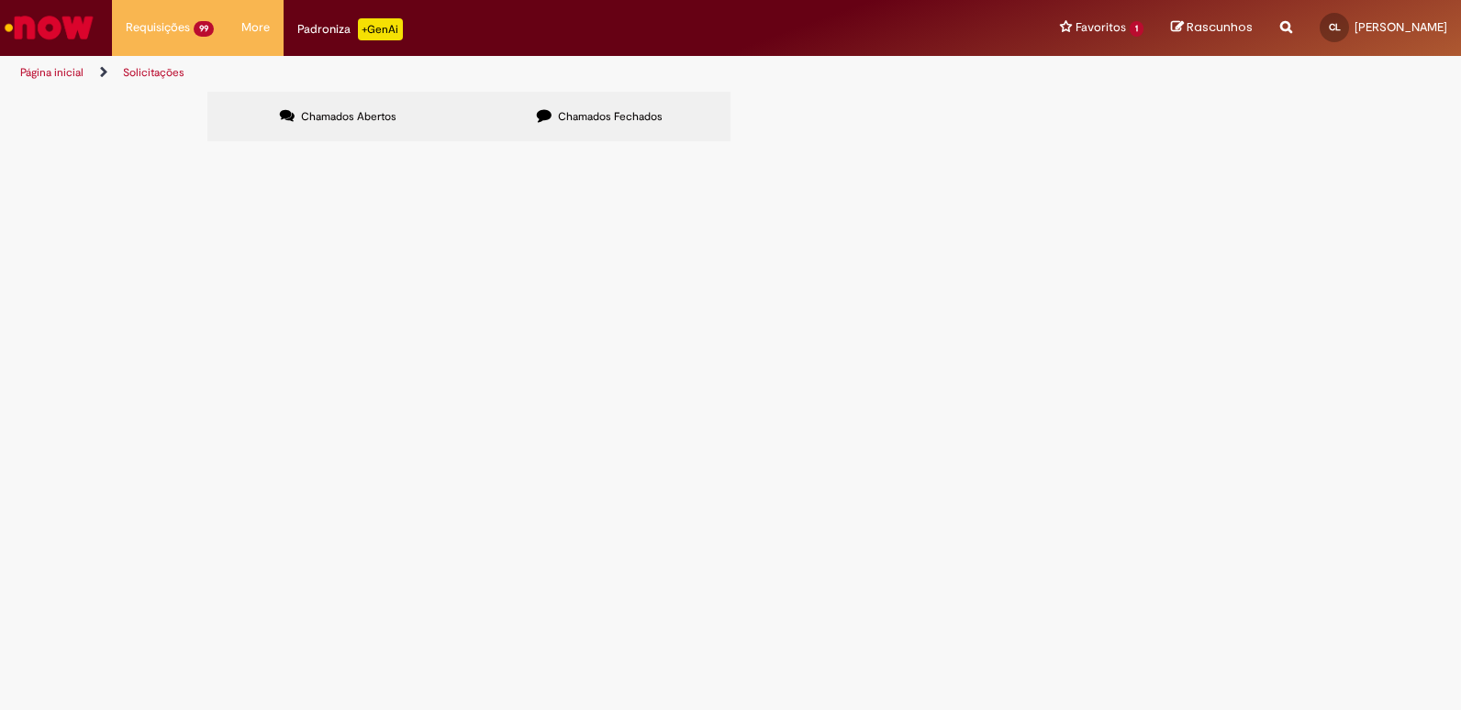
scroll to position [221, 0]
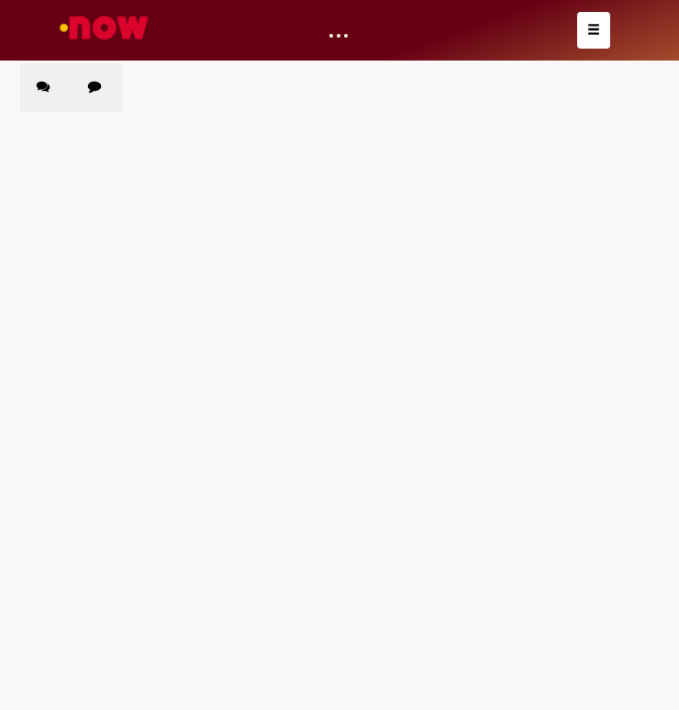
click at [127, 10] on img "Ir para a Homepage" at bounding box center [104, 27] width 95 height 37
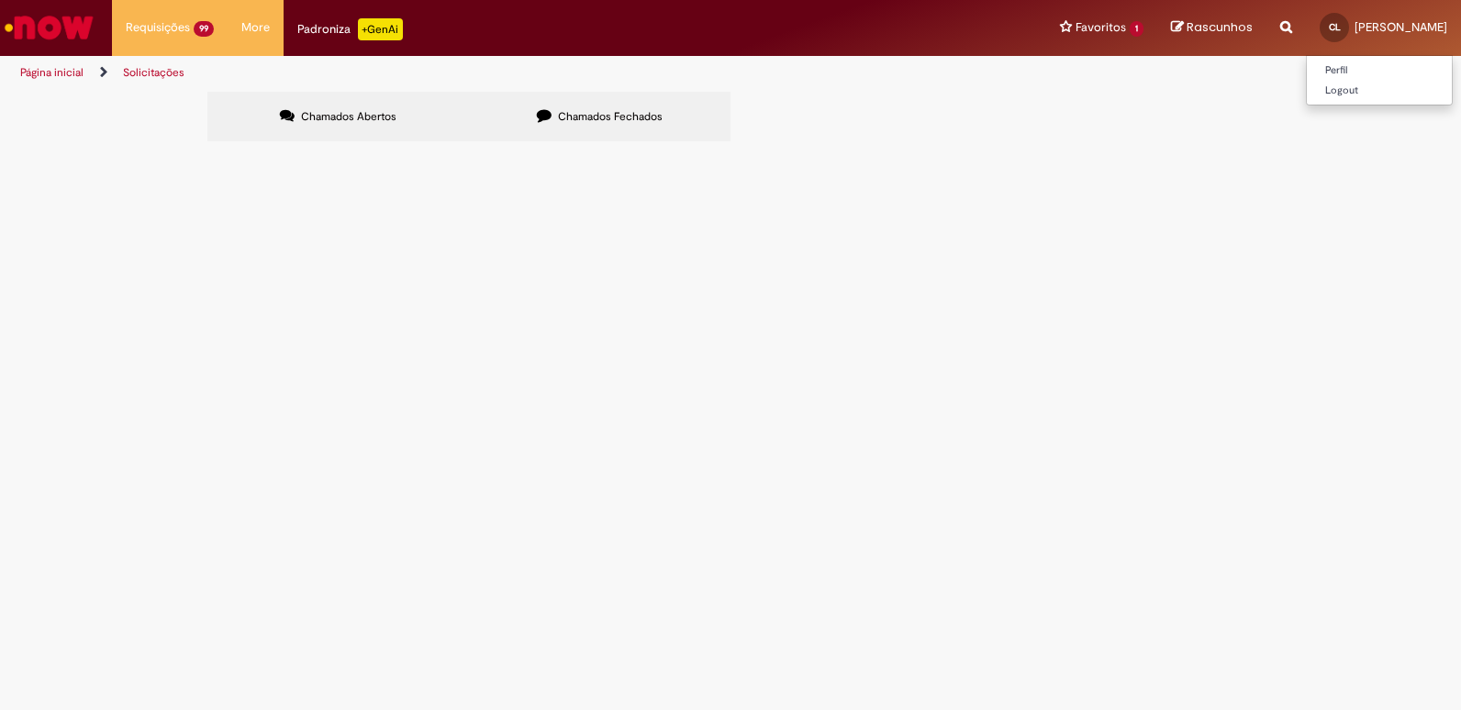
click at [1440, 17] on link "CL [PERSON_NAME]" at bounding box center [1383, 27] width 155 height 55
click at [1389, 87] on link "Logout" at bounding box center [1379, 91] width 145 height 20
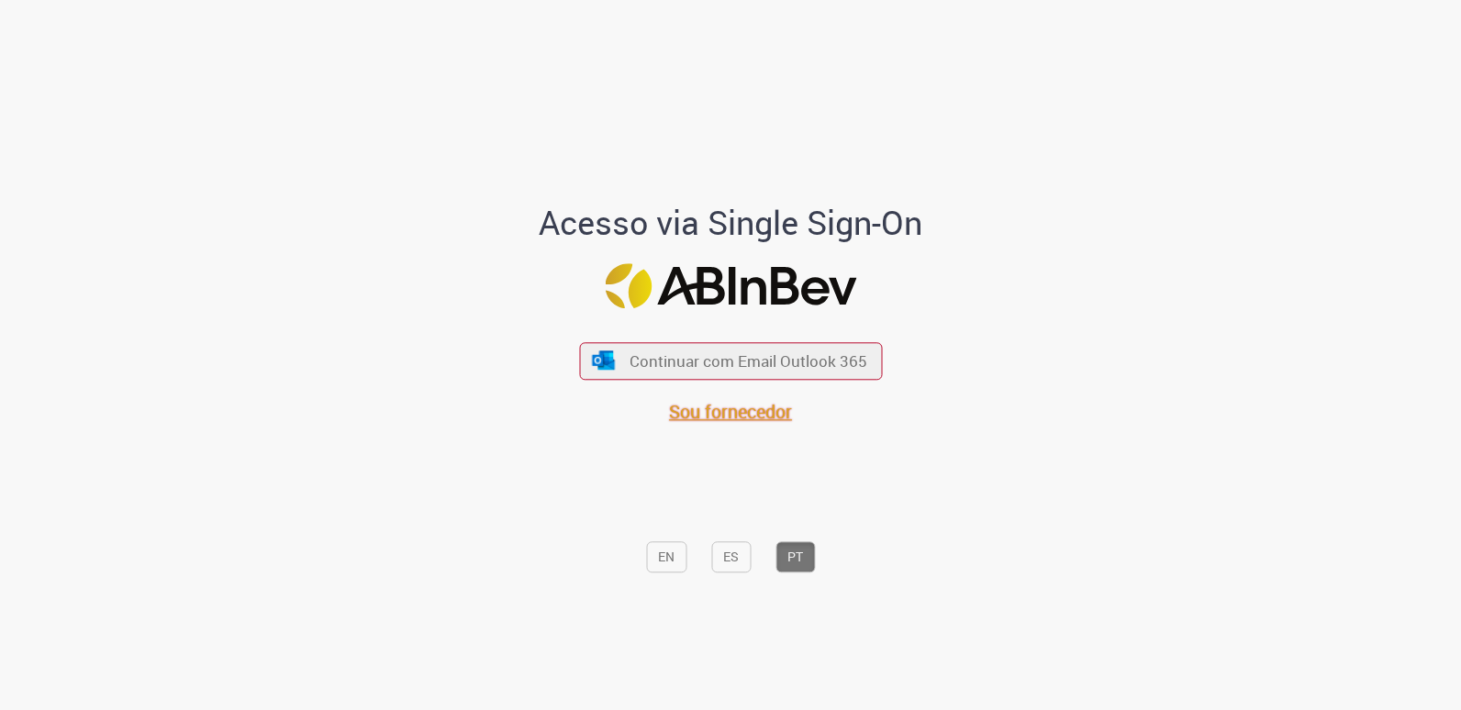
click at [732, 416] on span "Sou fornecedor" at bounding box center [730, 411] width 123 height 25
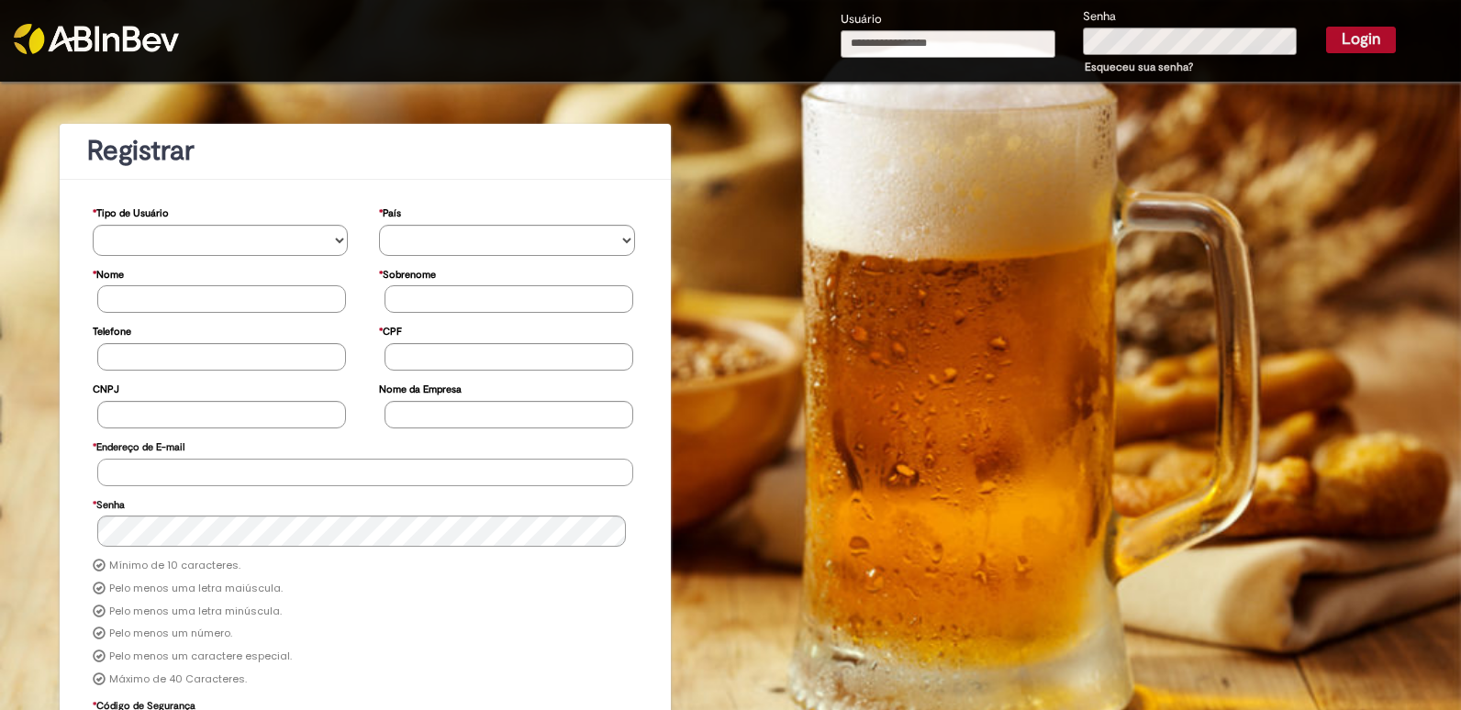
type input "**********"
click at [150, 29] on img at bounding box center [96, 39] width 165 height 30
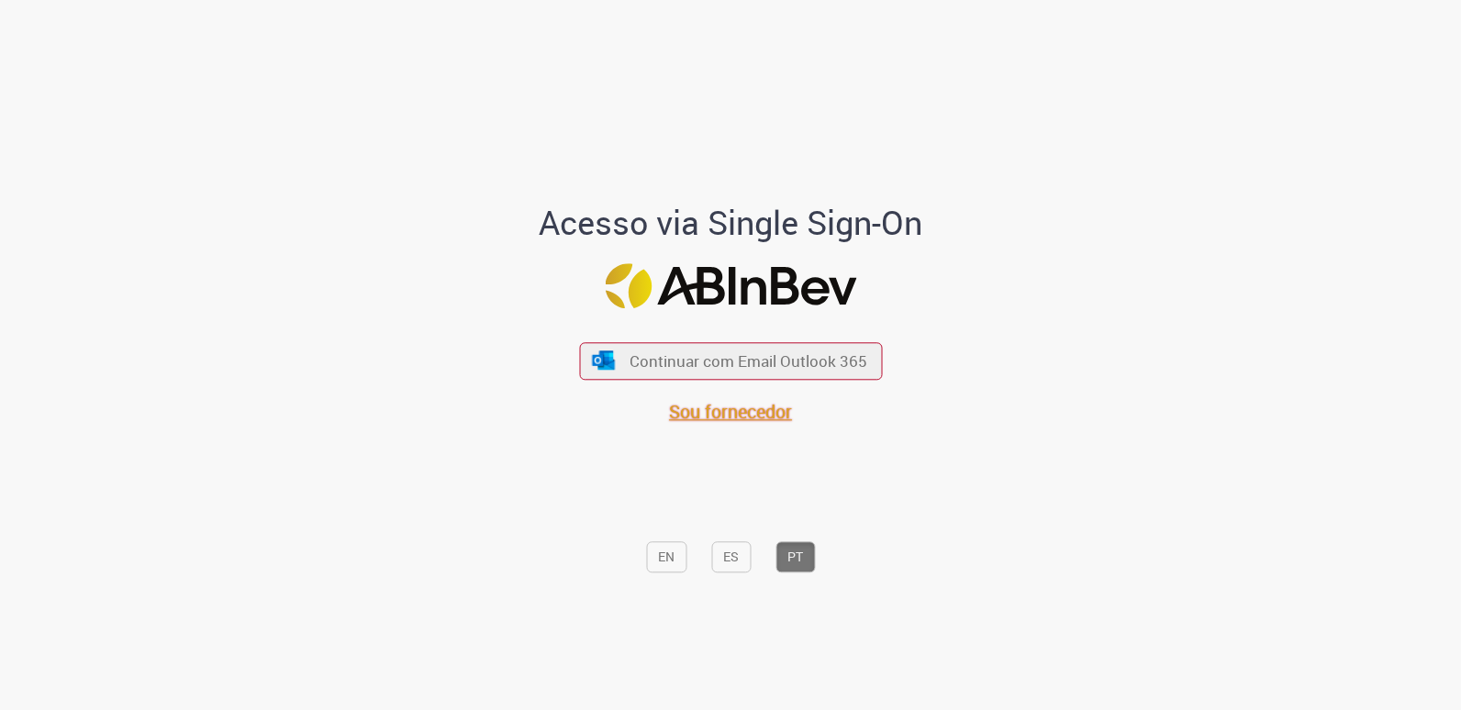
click at [733, 411] on span "Sou fornecedor" at bounding box center [730, 411] width 123 height 25
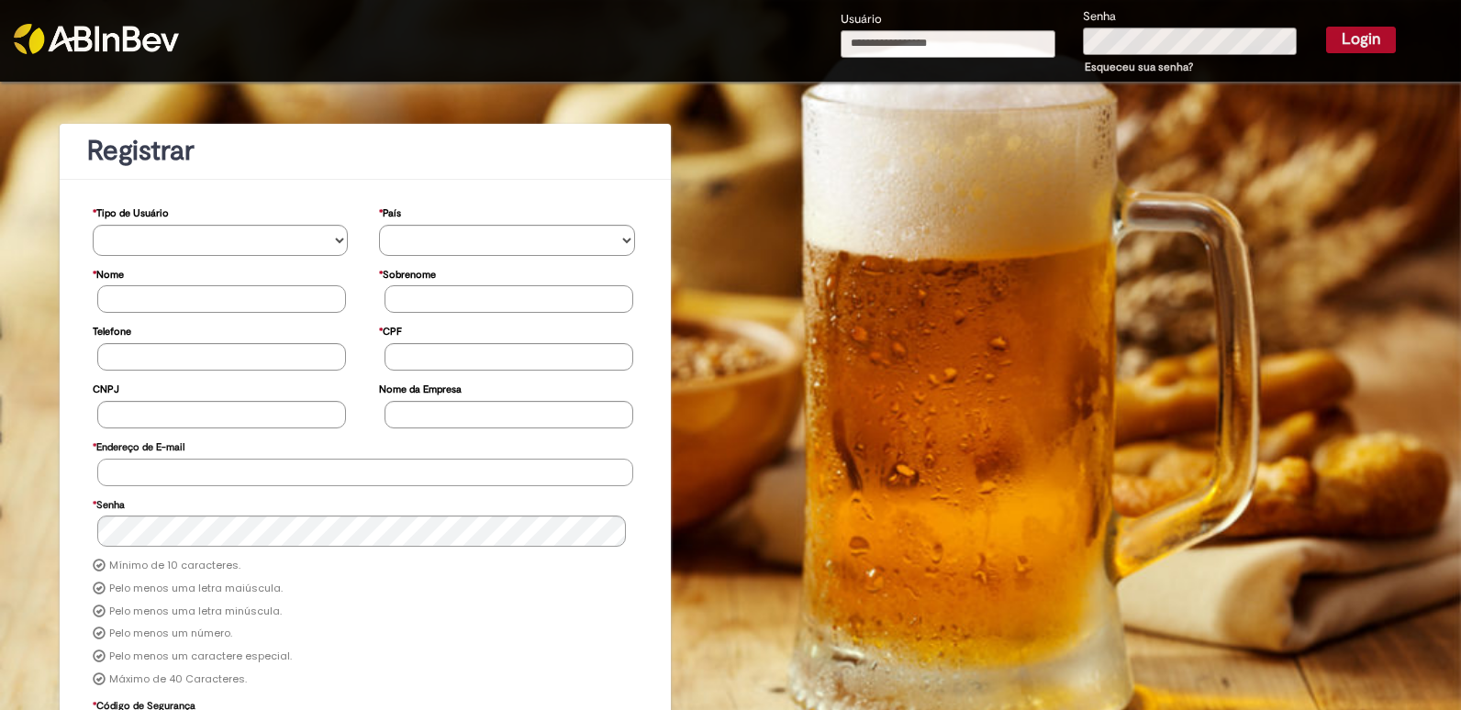
type input "**********"
click at [1013, 46] on input "**********" at bounding box center [949, 44] width 216 height 28
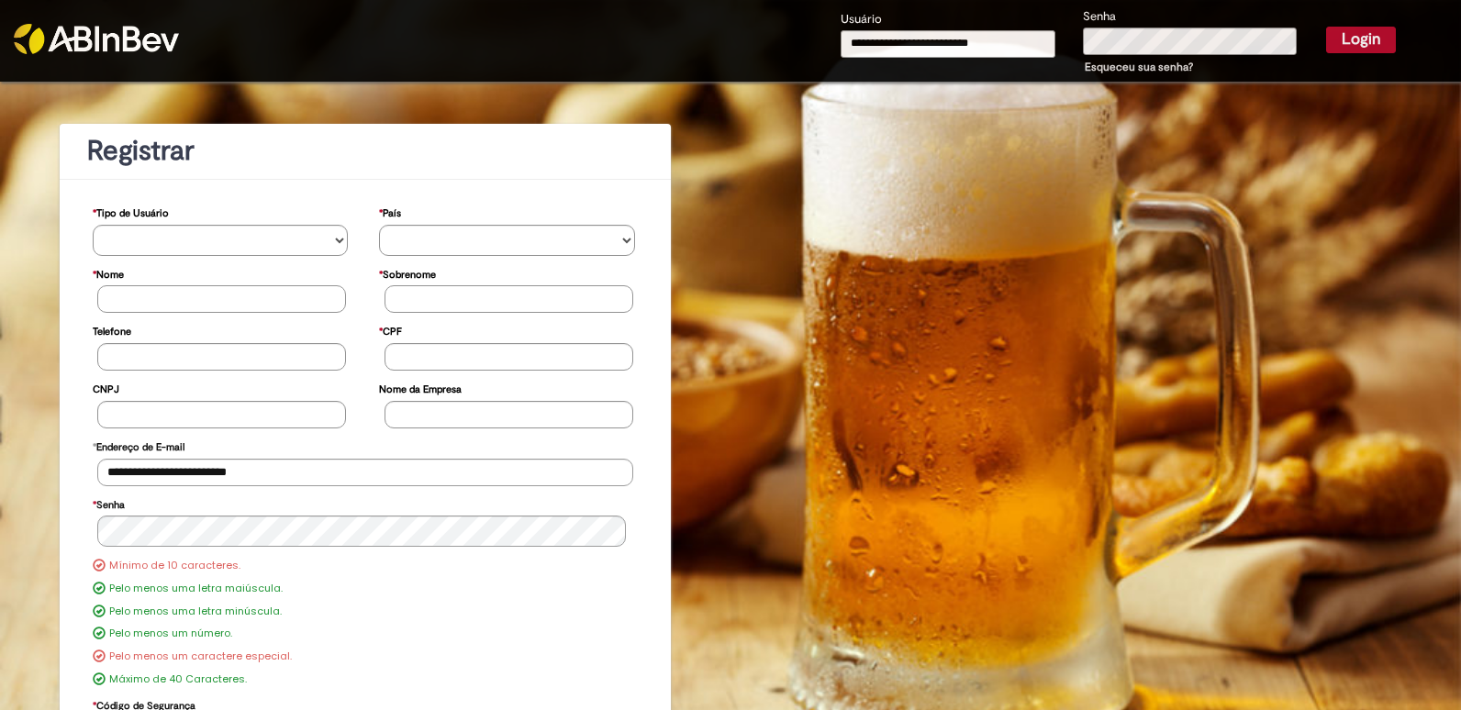
click at [1013, 46] on input "**********" at bounding box center [949, 44] width 216 height 28
type input "**********"
click at [1326, 27] on button "Login" at bounding box center [1361, 40] width 70 height 26
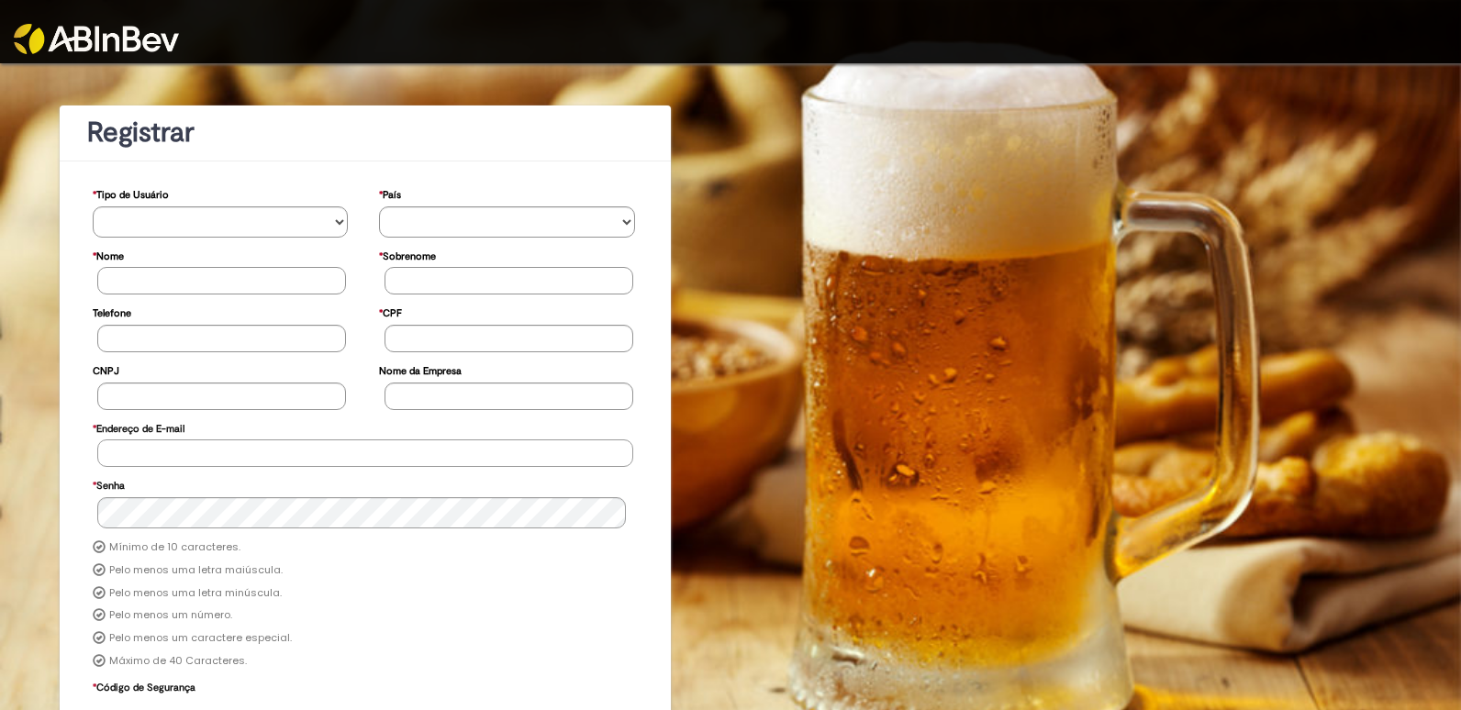
type input "**********"
click at [117, 40] on img at bounding box center [96, 39] width 165 height 30
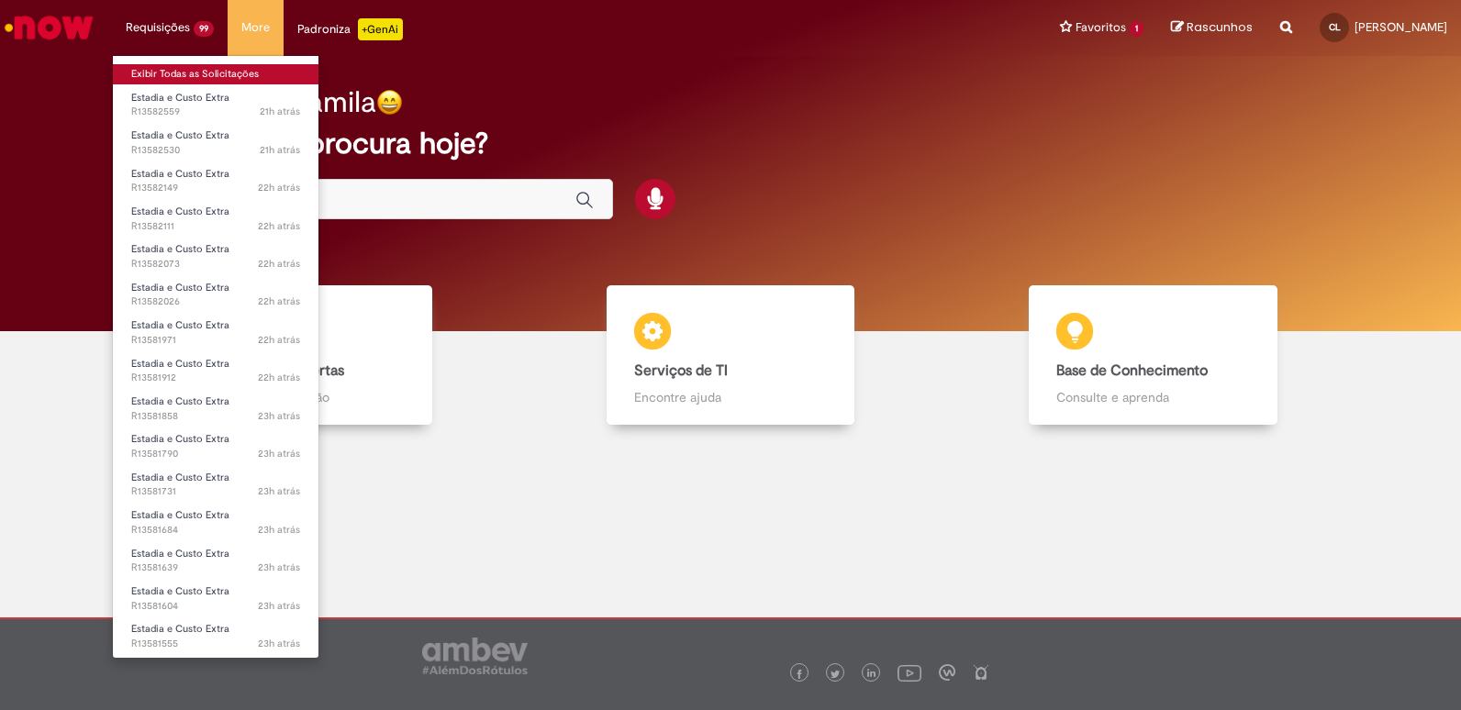
click at [225, 71] on link "Exibir Todas as Solicitações" at bounding box center [216, 74] width 206 height 20
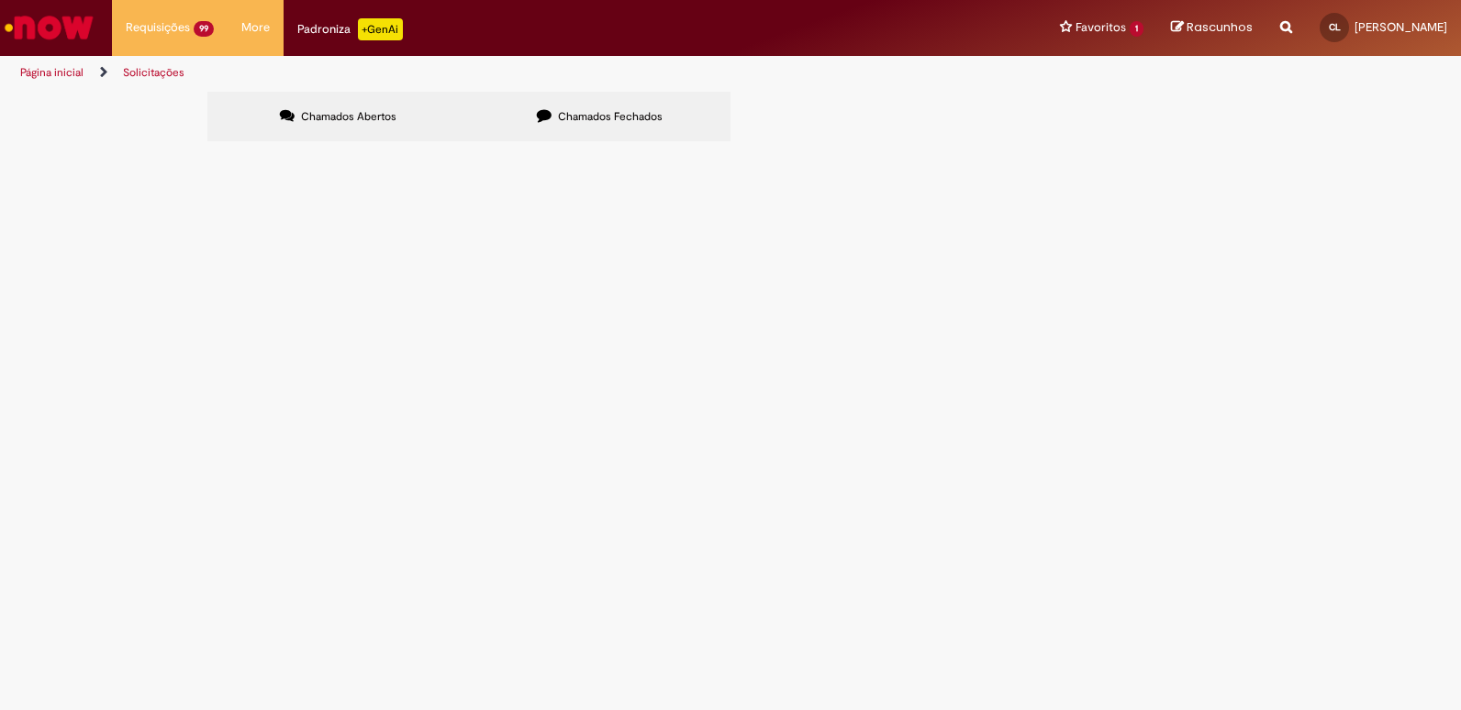
click at [1051, 84] on div "Página inicial Solicitações" at bounding box center [730, 73] width 1461 height 34
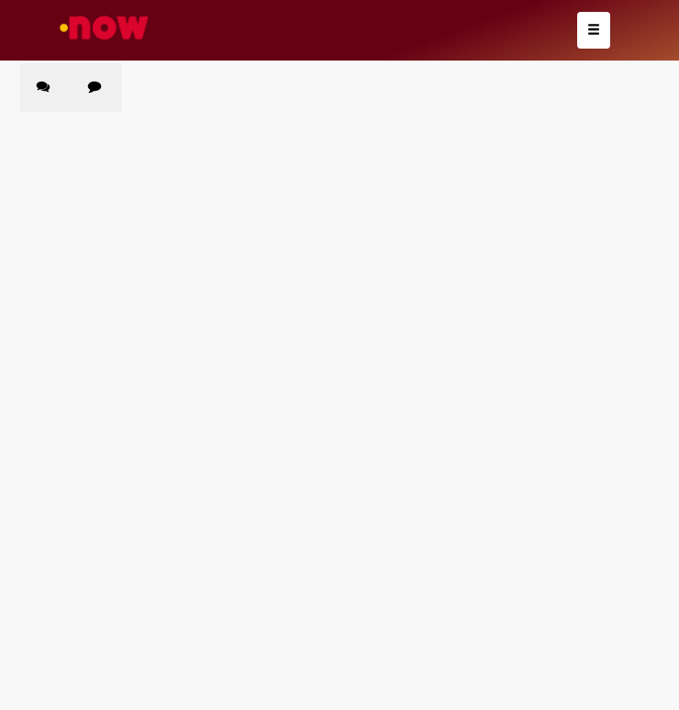
click at [308, 63] on div "Chamados Abertos Chamados Fechados Itens solicitados Exportar como PDF Exportar…" at bounding box center [339, 63] width 639 height 0
click at [560, 63] on div "Chamados Abertos Chamados Fechados Itens solicitados Exportar como PDF Exportar…" at bounding box center [339, 63] width 639 height 0
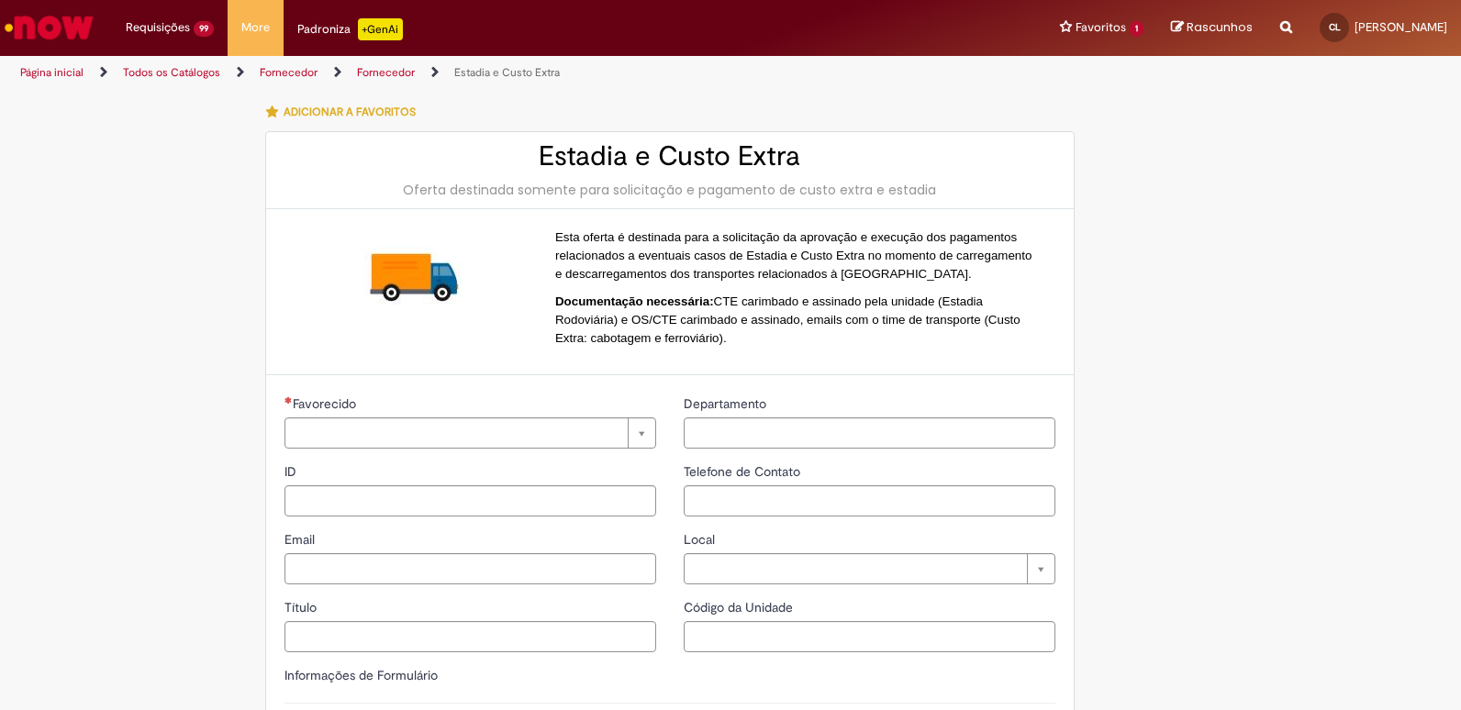
type input "**********"
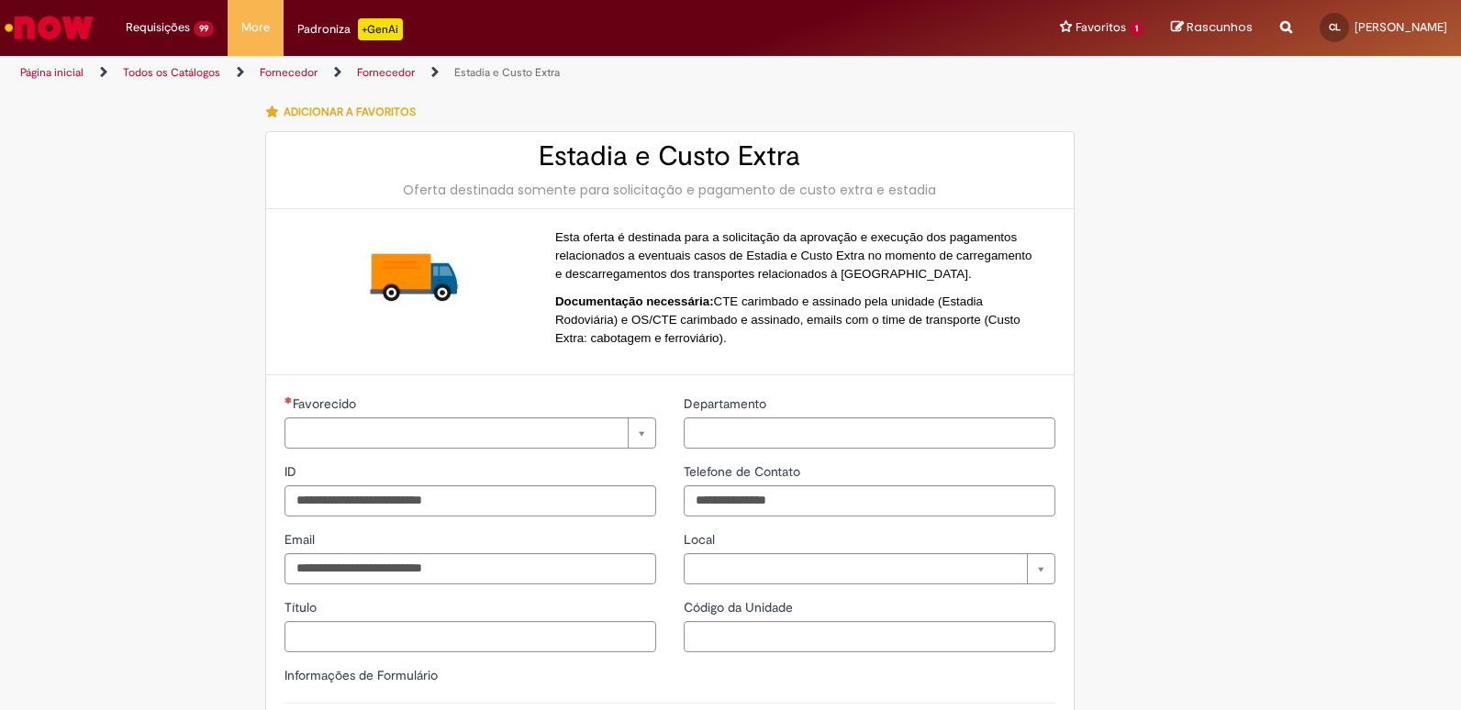
type input "**********"
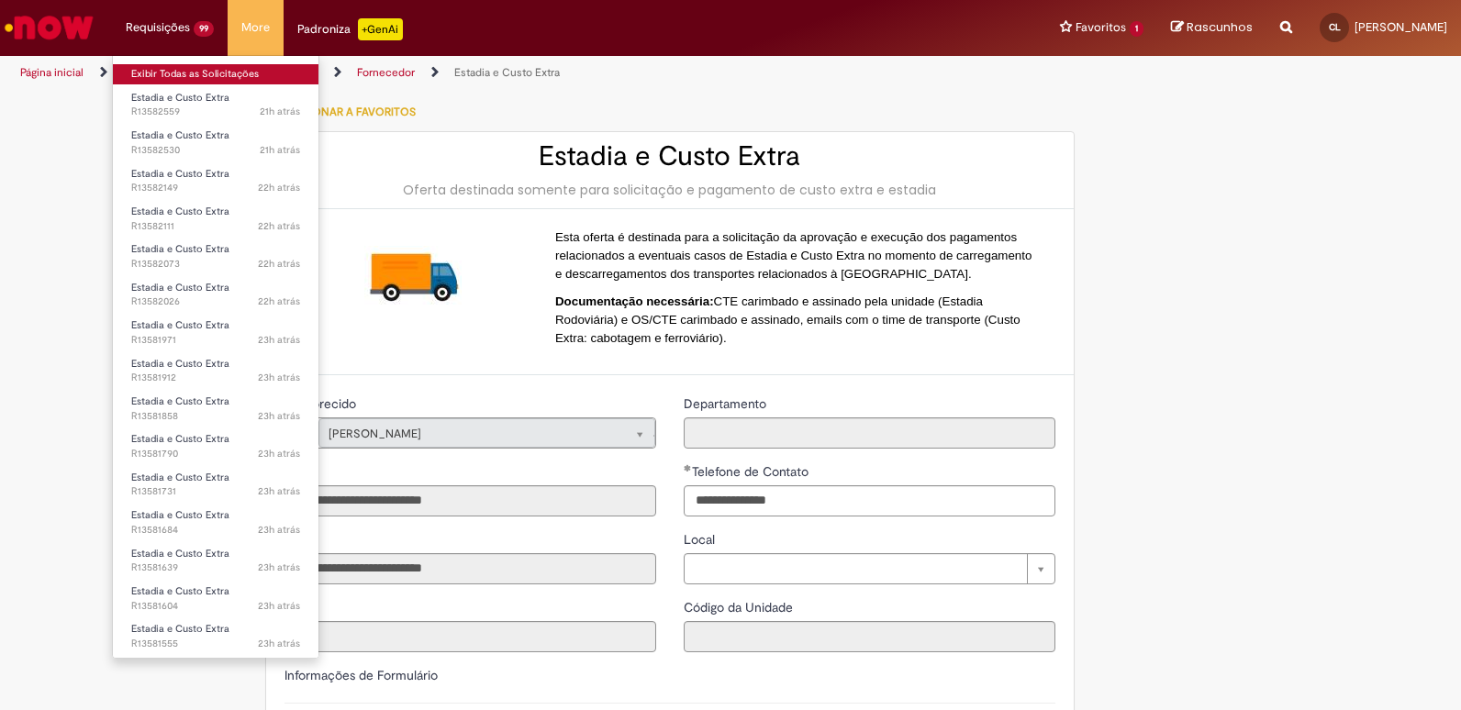
click at [167, 72] on link "Exibir Todas as Solicitações" at bounding box center [216, 74] width 206 height 20
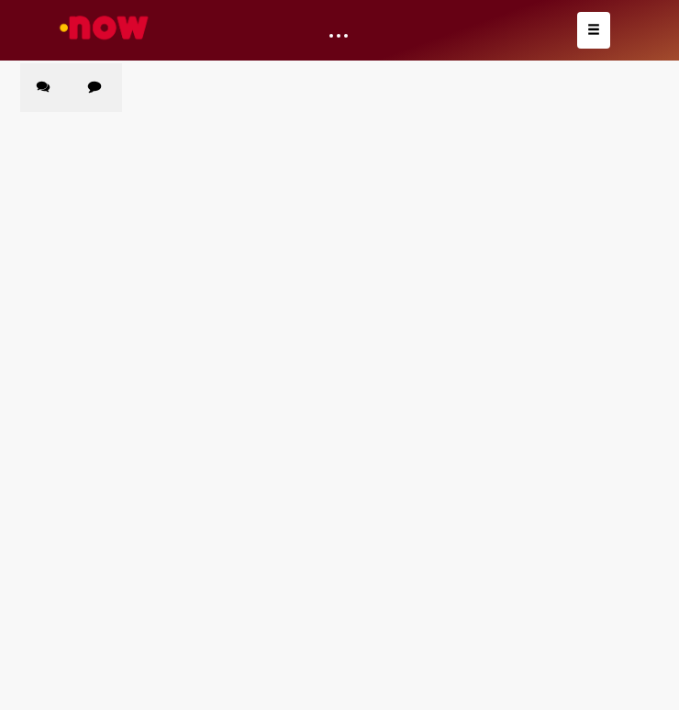
scroll to position [221, 0]
click at [0, 0] on span "R13581407" at bounding box center [0, 0] width 0 height 0
click at [0, 0] on icon at bounding box center [0, 0] width 0 height 0
click at [0, 0] on link at bounding box center [0, 0] width 0 height 0
click at [507, 63] on div "Chamados Abertos Chamados Fechados Itens solicitados Exportar como PDF Exportar…" at bounding box center [339, 63] width 639 height 0
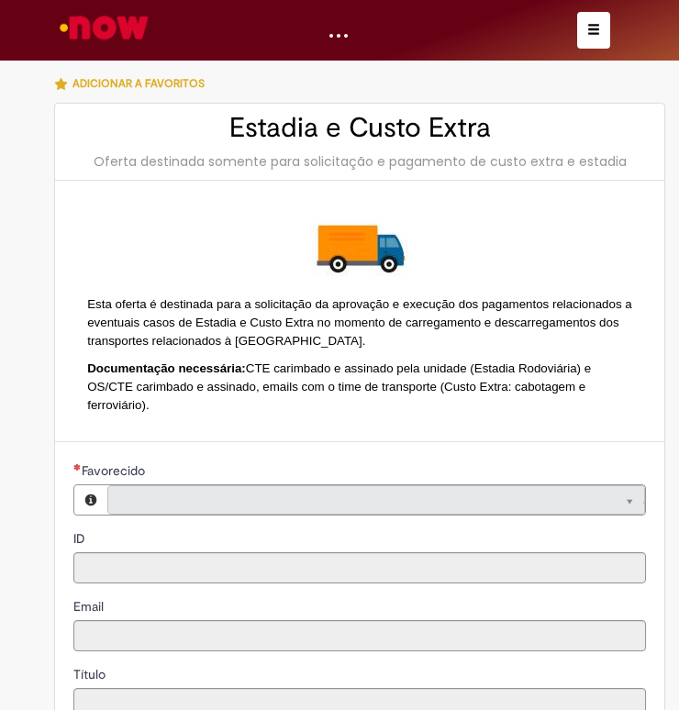
type input "**********"
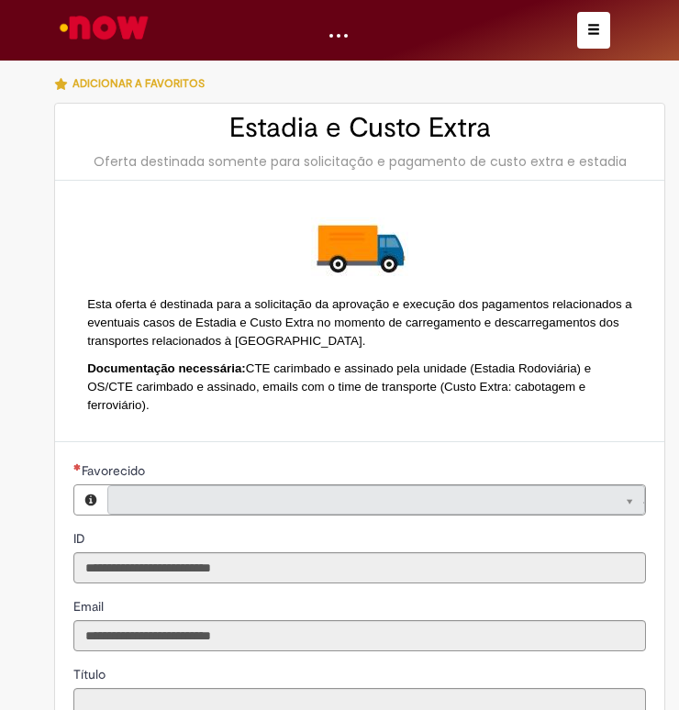
type input "**********"
click at [580, 27] on button "button" at bounding box center [593, 30] width 33 height 37
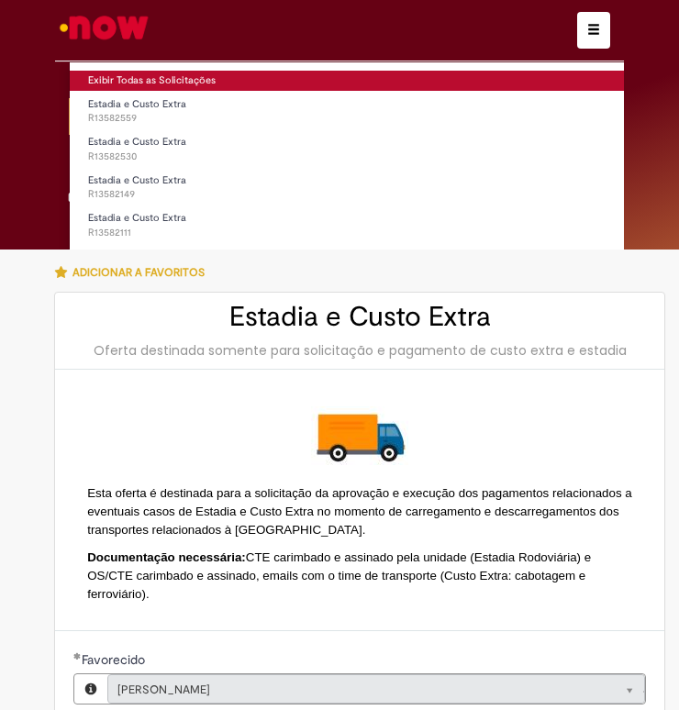
click at [194, 83] on link "Exibir Todas as Solicitações" at bounding box center [392, 81] width 645 height 20
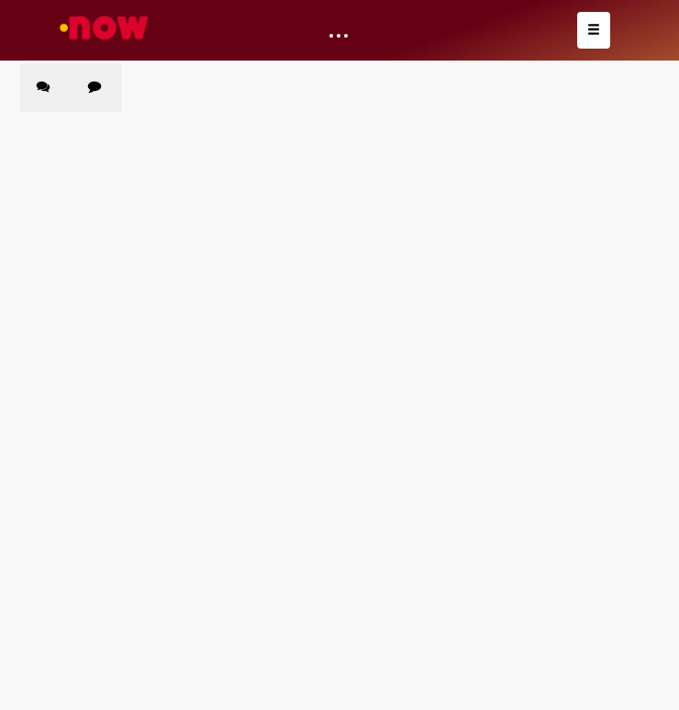
scroll to position [221, 0]
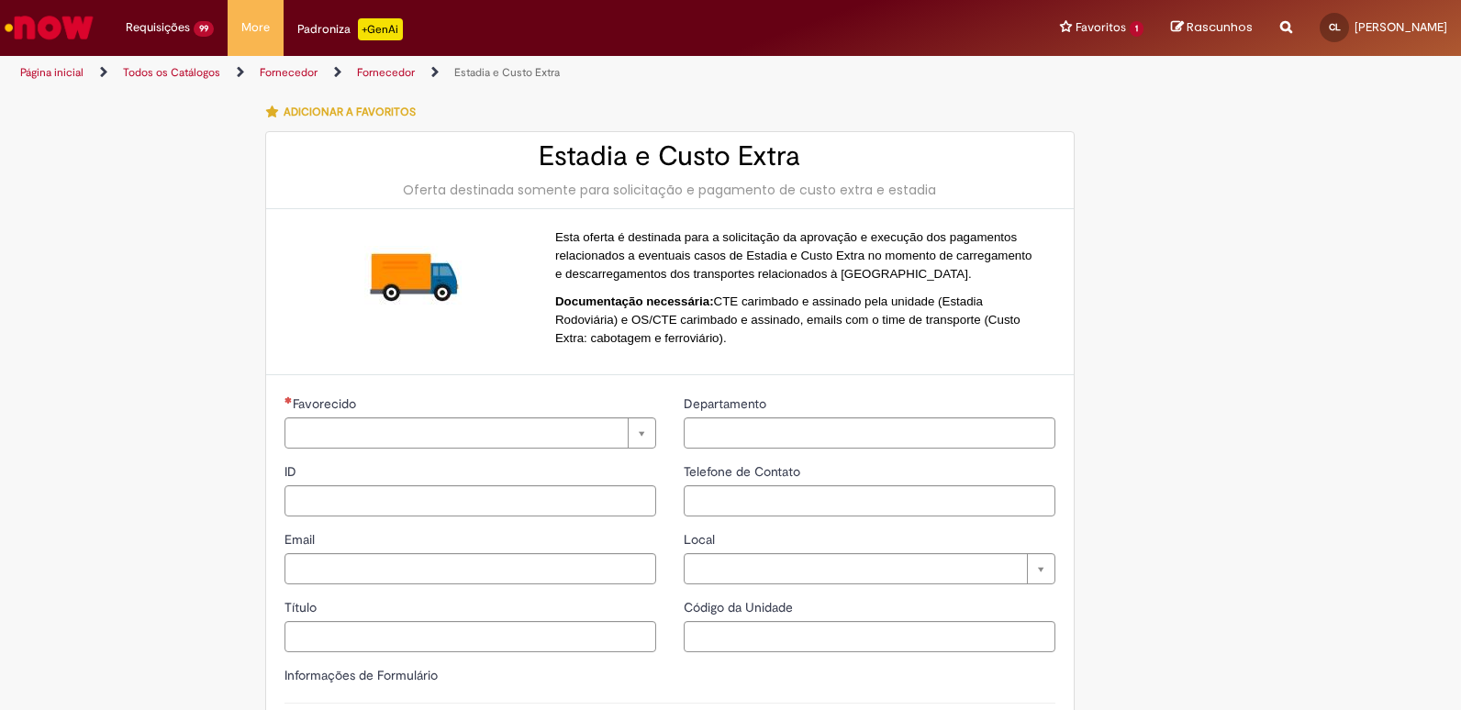
type input "**********"
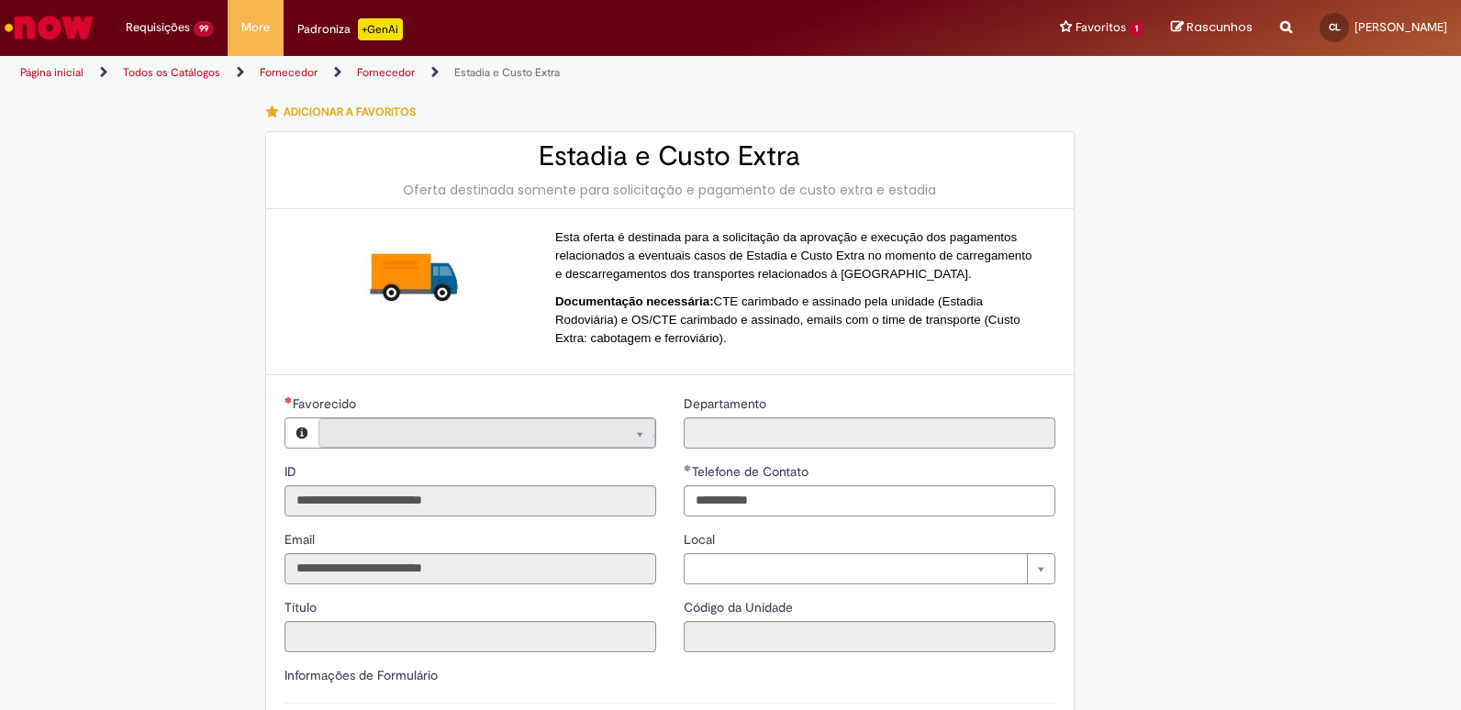
type input "**********"
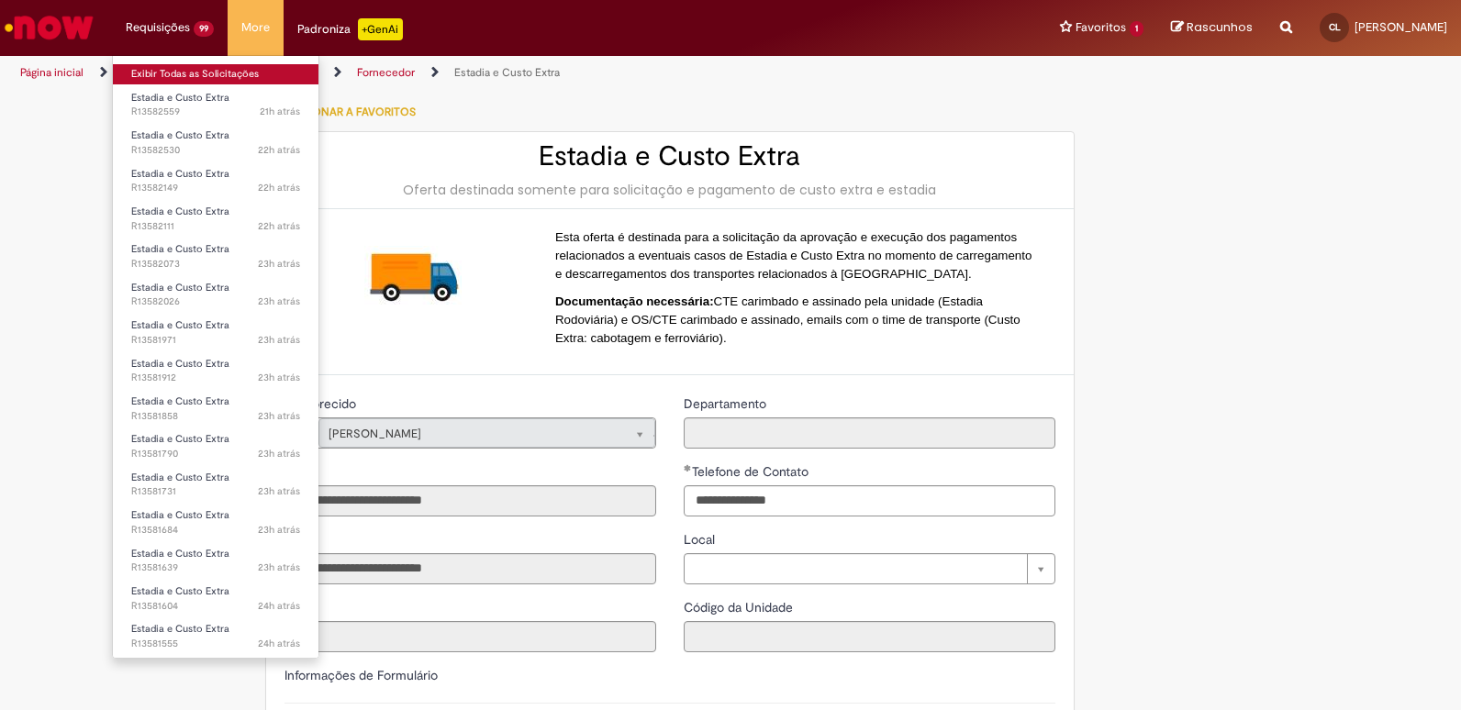
click at [196, 80] on link "Exibir Todas as Solicitações" at bounding box center [216, 74] width 206 height 20
click at [235, 72] on link "Exibir Todas as Solicitações" at bounding box center [216, 74] width 206 height 20
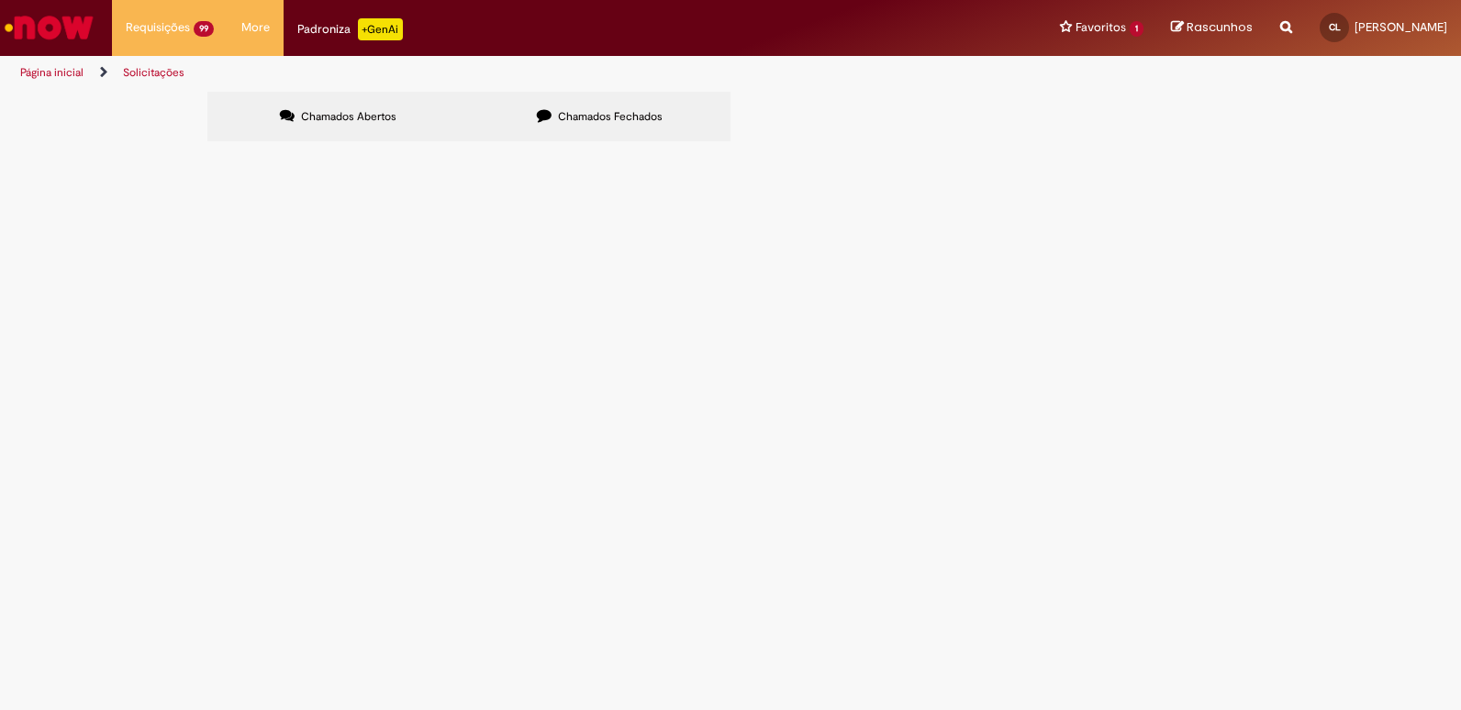
click at [0, 0] on td "R13582559" at bounding box center [0, 0] width 0 height 0
click at [0, 0] on span "R13582559" at bounding box center [0, 0] width 0 height 0
drag, startPoint x: 265, startPoint y: 263, endPoint x: 117, endPoint y: 264, distance: 148.7
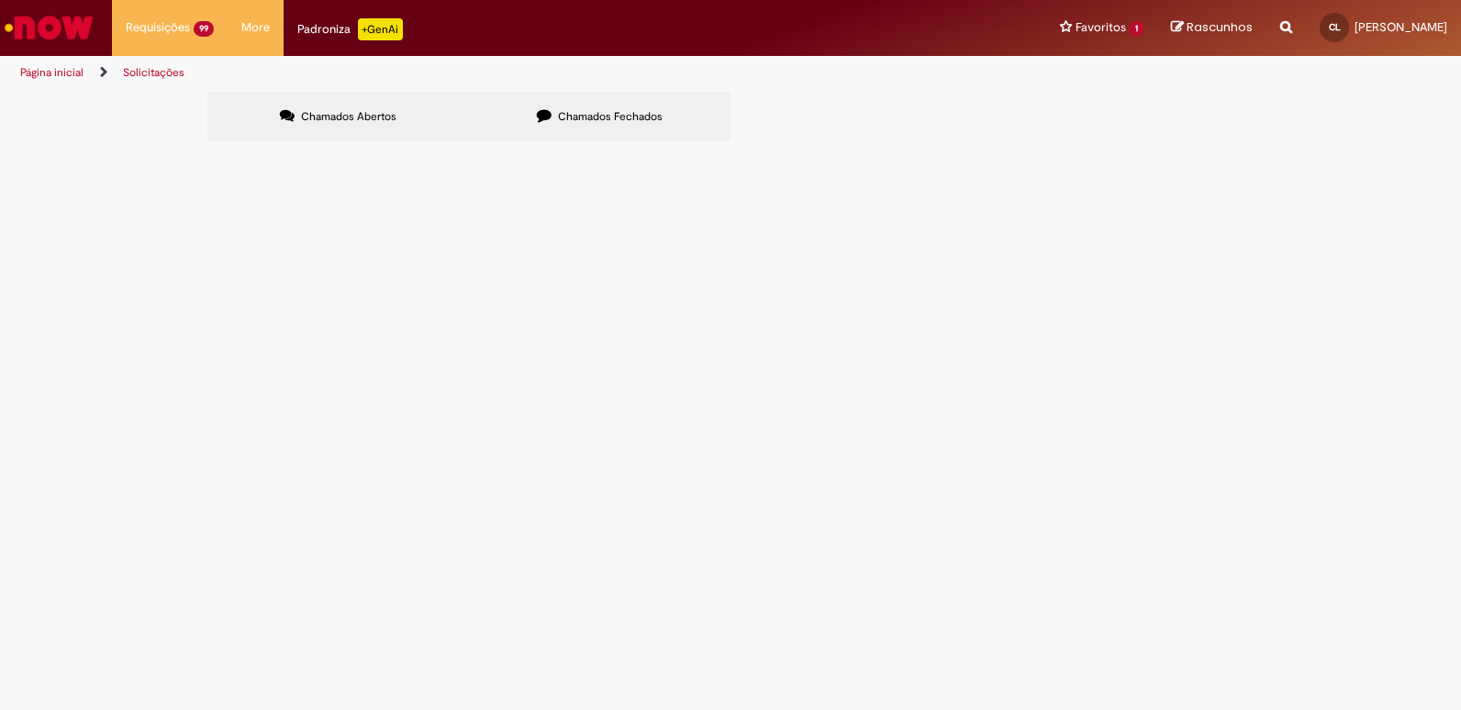
click at [104, 147] on div "Chamados Abertos Chamados Fechados Itens solicitados Exportar como PDF Exportar…" at bounding box center [730, 119] width 1461 height 55
click at [0, 0] on span "R13582559" at bounding box center [0, 0] width 0 height 0
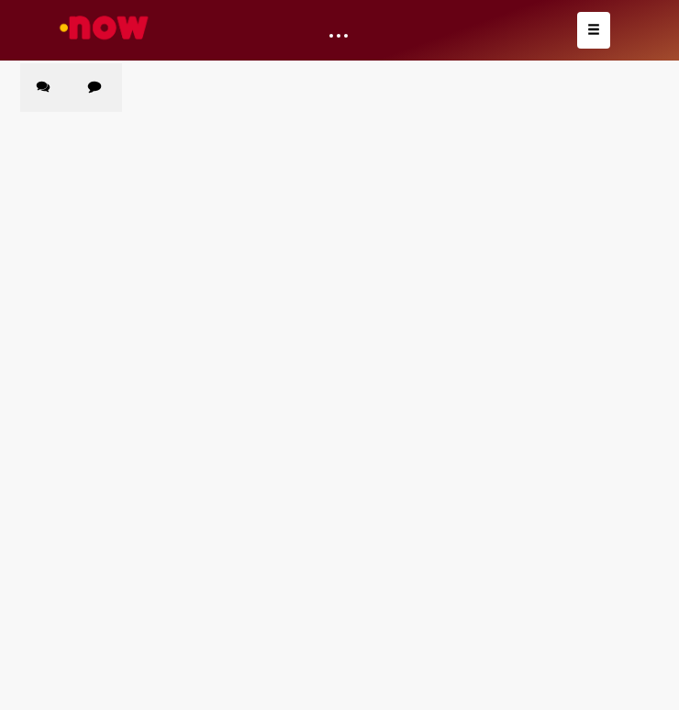
click at [0, 0] on span "Aberto" at bounding box center [0, 0] width 0 height 0
click at [0, 0] on span "Estadia e Custo Extra" at bounding box center [0, 0] width 0 height 0
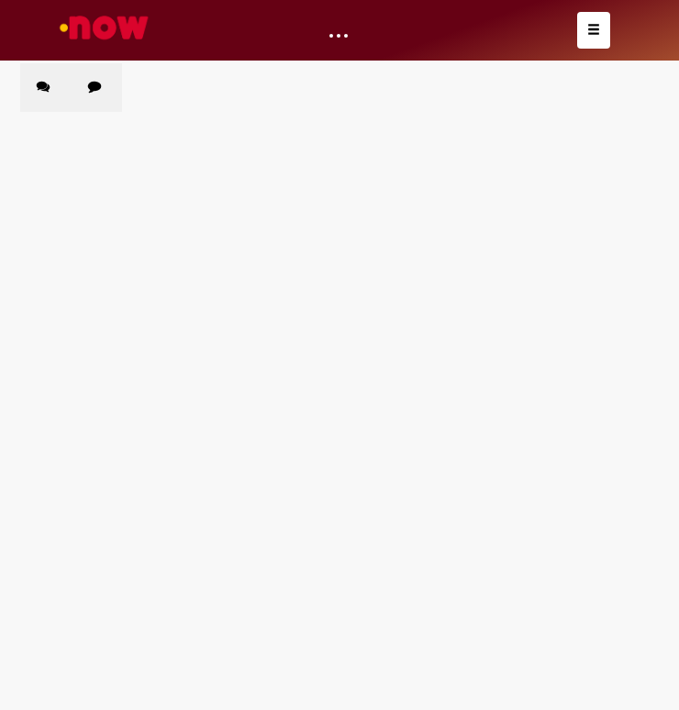
click at [0, 0] on span "Estadia e Custo Extra" at bounding box center [0, 0] width 0 height 0
drag, startPoint x: 253, startPoint y: 237, endPoint x: 259, endPoint y: 271, distance: 34.4
click at [0, 0] on tbody "R13582559 Estadia e Custo Extra Aberto R13582530 Estadia e Custo Extra Aberto R…" at bounding box center [0, 0] width 0 height 0
click at [0, 0] on td "Estadia e Custo Extra" at bounding box center [0, 0] width 0 height 0
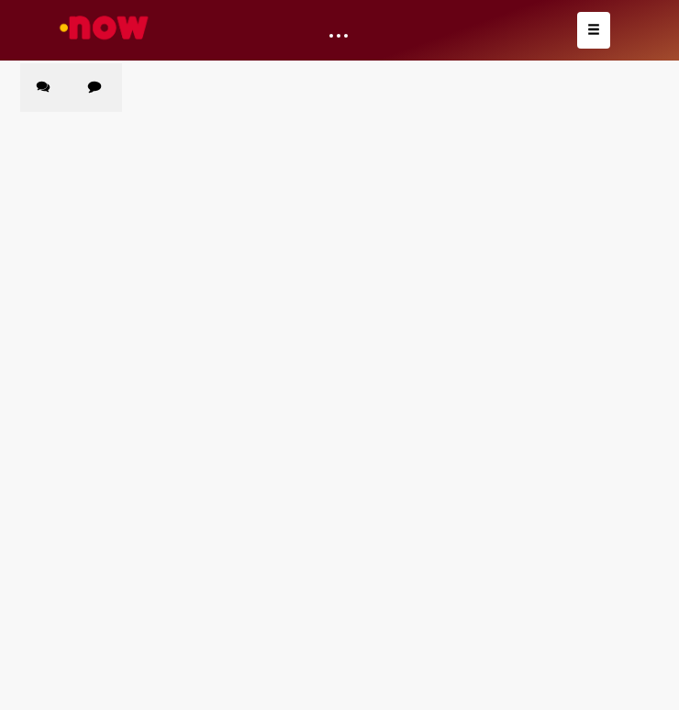
click at [0, 0] on span "Estadia e Custo Extra" at bounding box center [0, 0] width 0 height 0
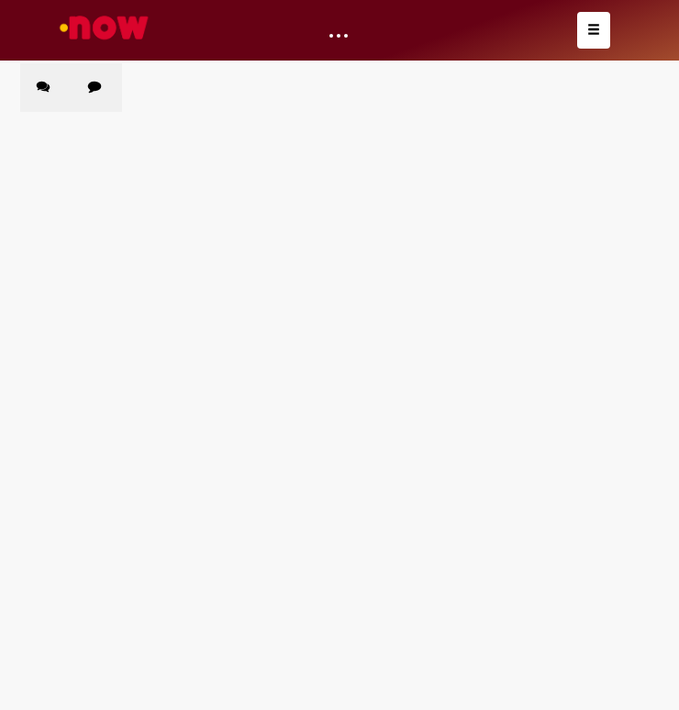
click at [0, 0] on span "Estadia e Custo Extra" at bounding box center [0, 0] width 0 height 0
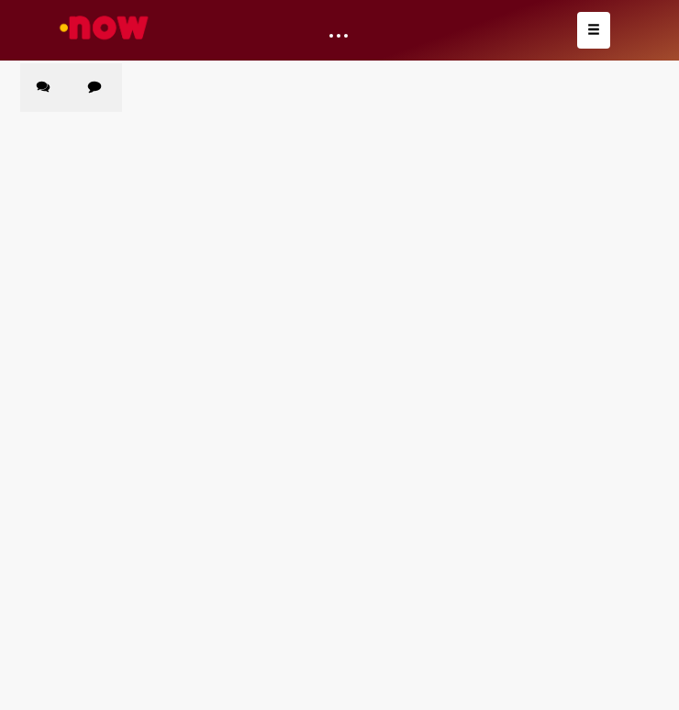
click at [0, 0] on span "Estadia e Custo Extra" at bounding box center [0, 0] width 0 height 0
click at [594, 63] on div "Chamados Abertos Chamados Fechados Itens solicitados Exportar como PDF Exportar…" at bounding box center [339, 63] width 639 height 0
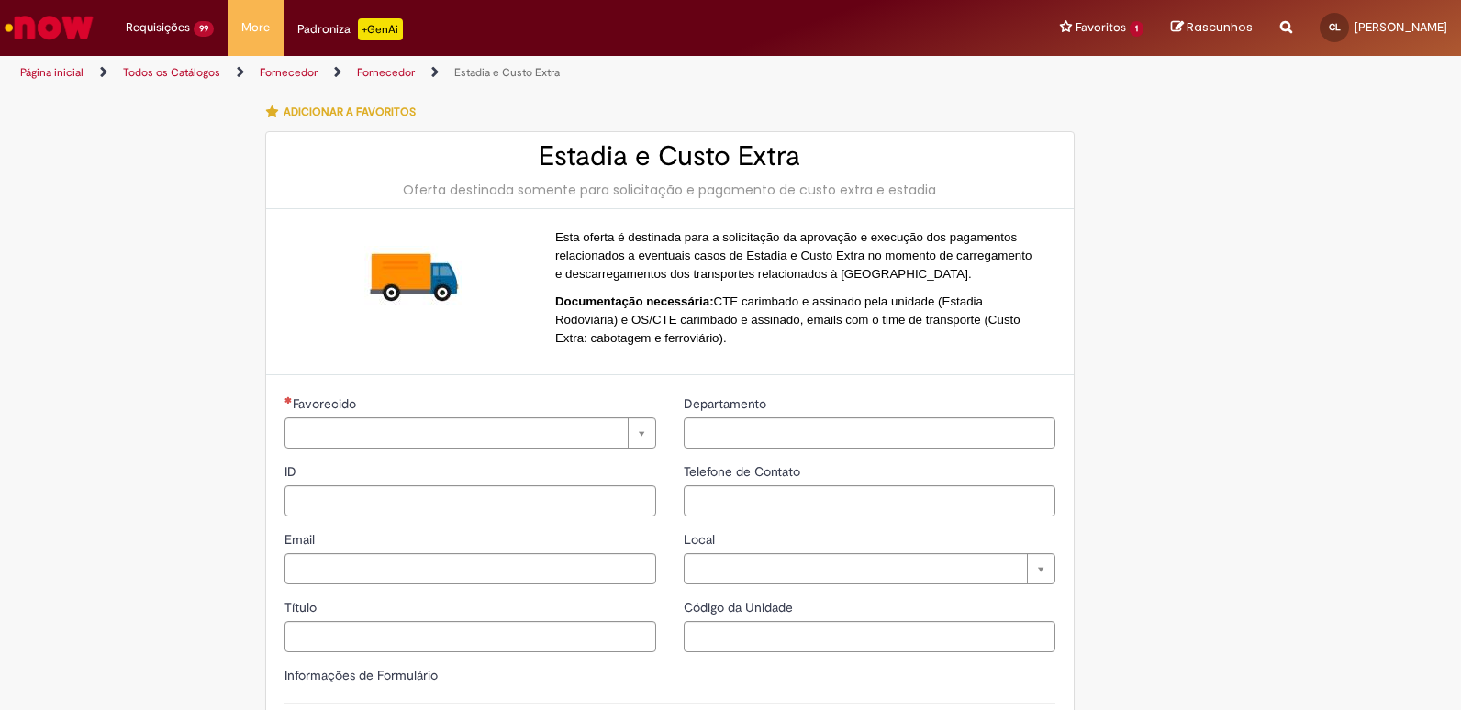
type input "**********"
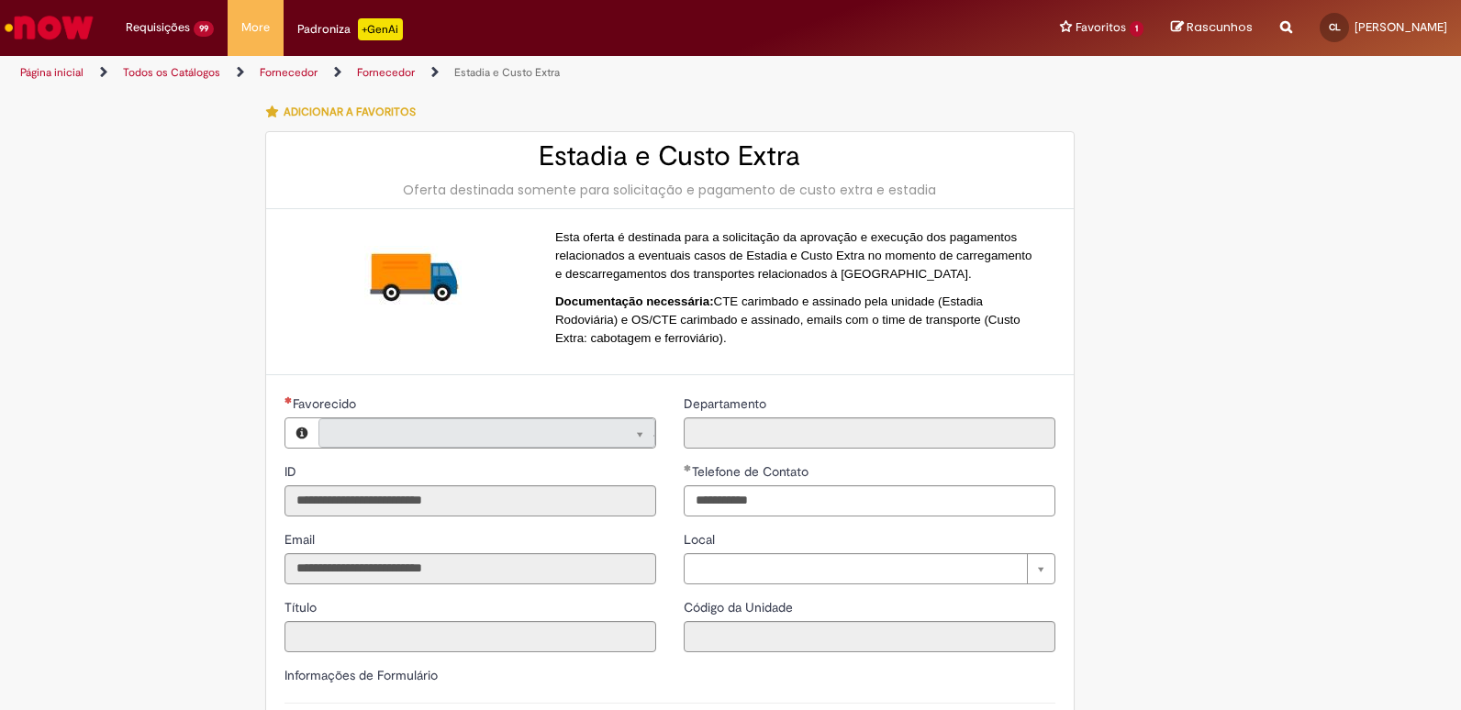
type input "**********"
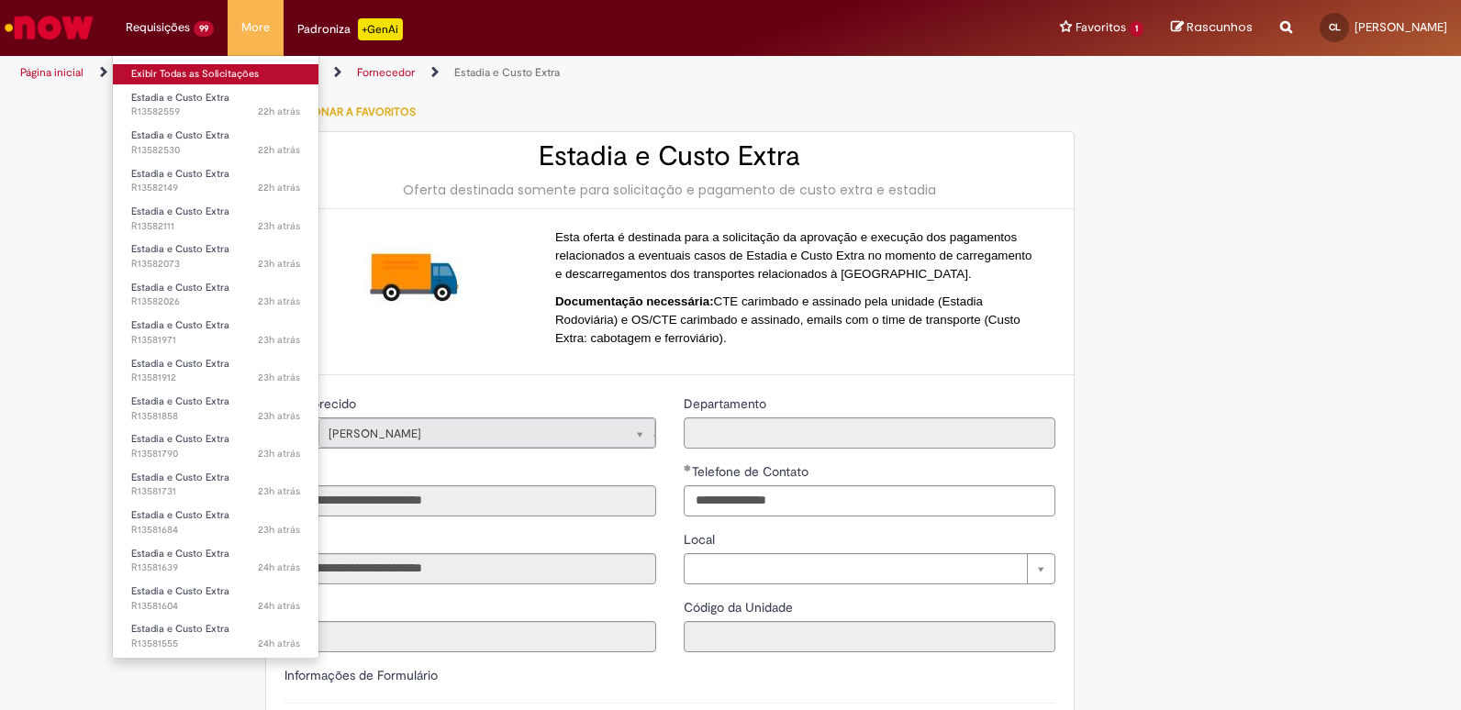
click at [212, 83] on link "Exibir Todas as Solicitações" at bounding box center [216, 74] width 206 height 20
click at [153, 79] on link "Exibir Todas as Solicitações" at bounding box center [216, 74] width 206 height 20
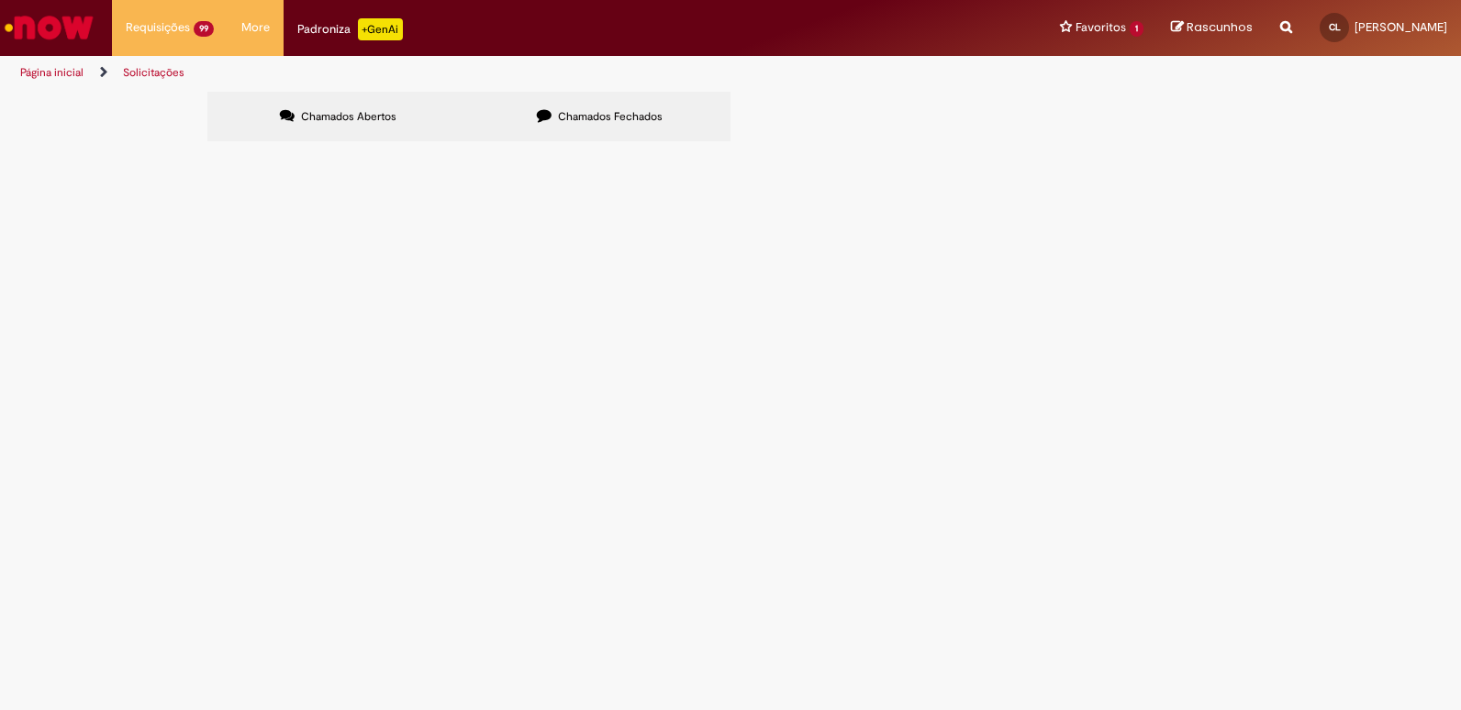
click at [0, 0] on span "R13582559" at bounding box center [0, 0] width 0 height 0
click at [0, 0] on span "R13581912" at bounding box center [0, 0] width 0 height 0
click at [0, 0] on span "Estadia e Custo Extra" at bounding box center [0, 0] width 0 height 0
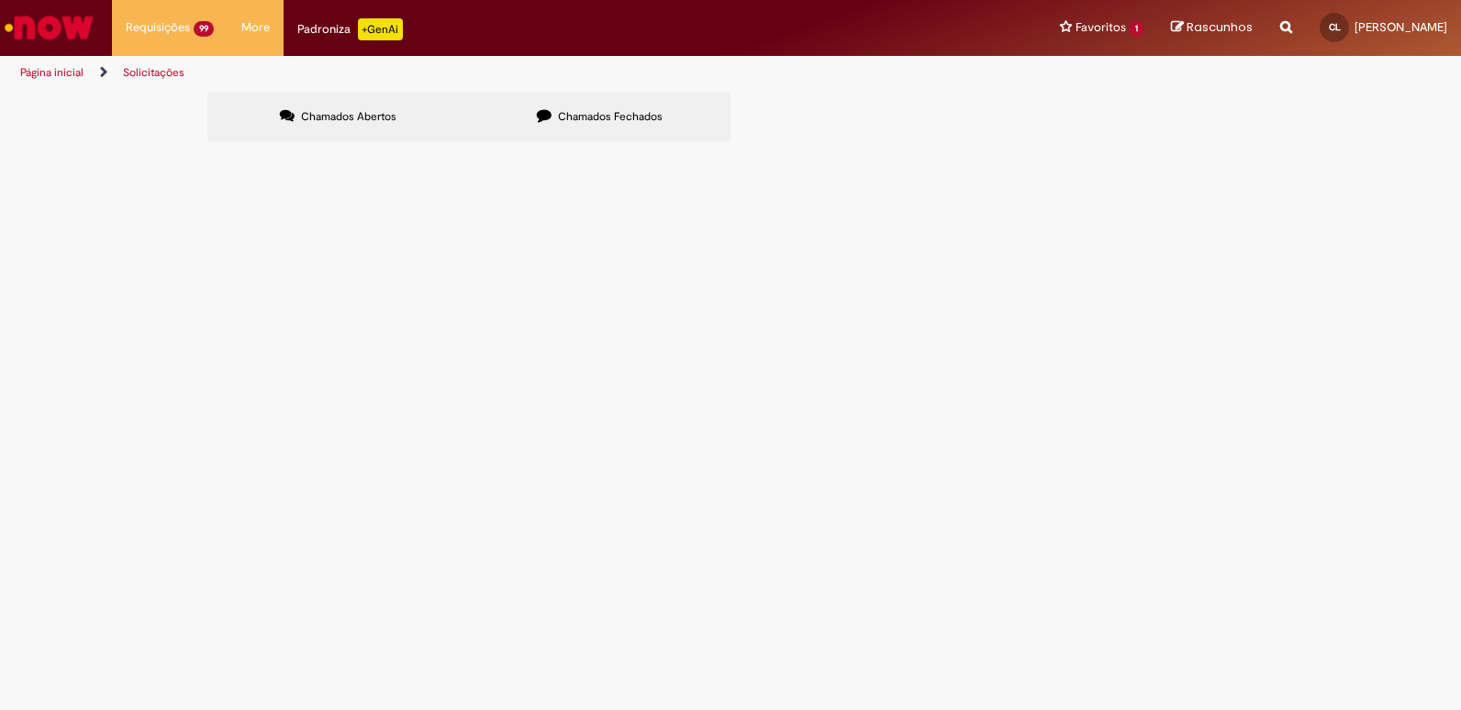
click at [0, 0] on span "Estadia e Custo Extra" at bounding box center [0, 0] width 0 height 0
click at [0, 0] on td "Estadia e Custo Extra" at bounding box center [0, 0] width 0 height 0
click at [131, 147] on div "Chamados Abertos Chamados Fechados Itens solicitados Exportar como PDF Exportar…" at bounding box center [730, 119] width 1461 height 55
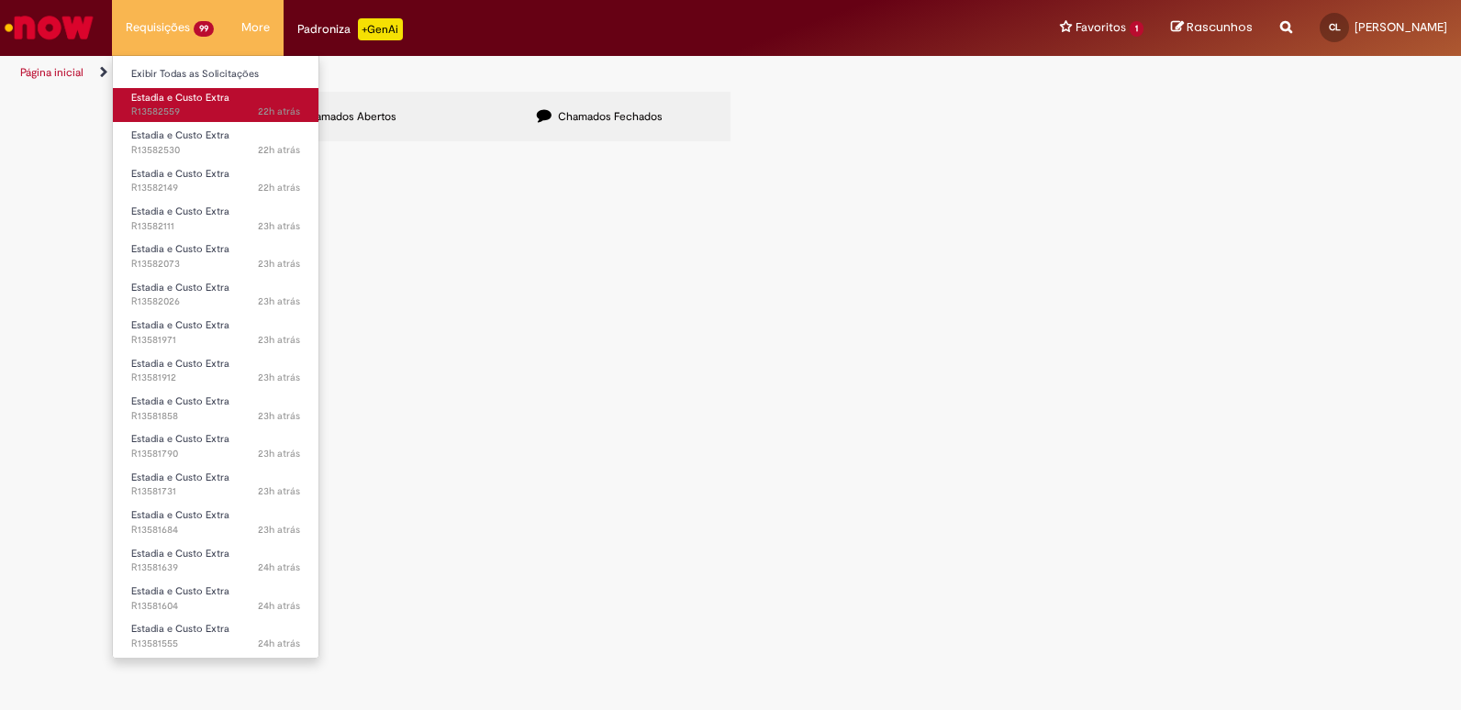
click at [194, 95] on span "Estadia e Custo Extra" at bounding box center [180, 98] width 98 height 14
